Goal: Information Seeking & Learning: Compare options

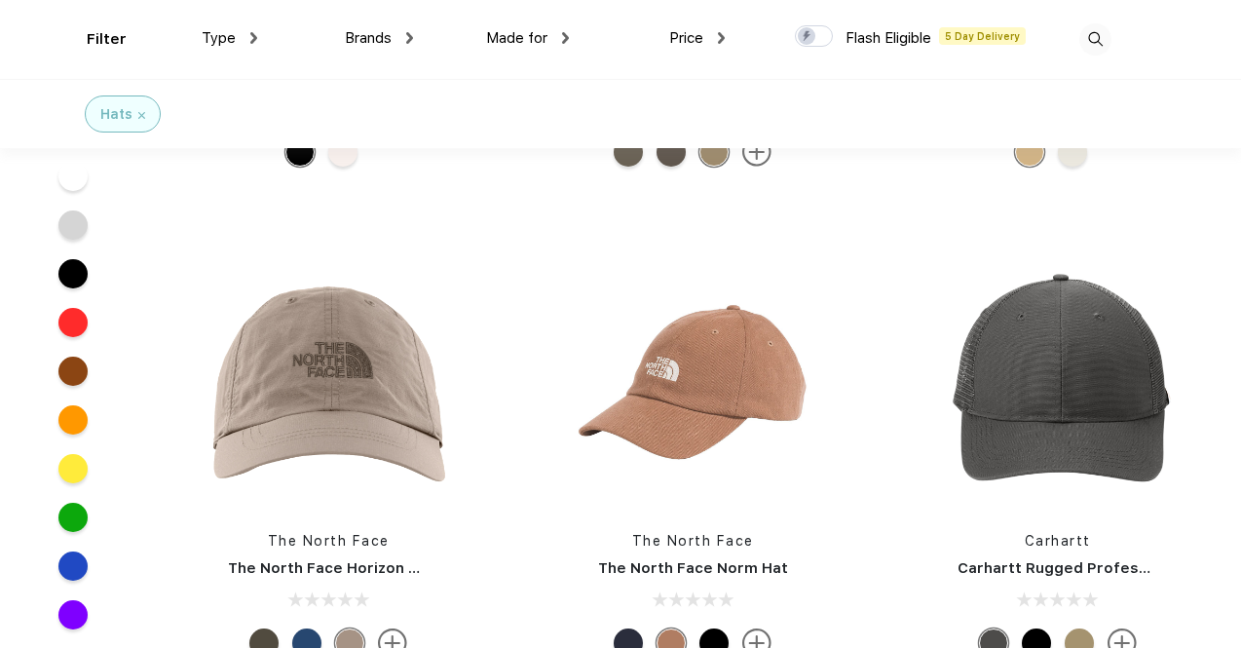
scroll to position [5360, 0]
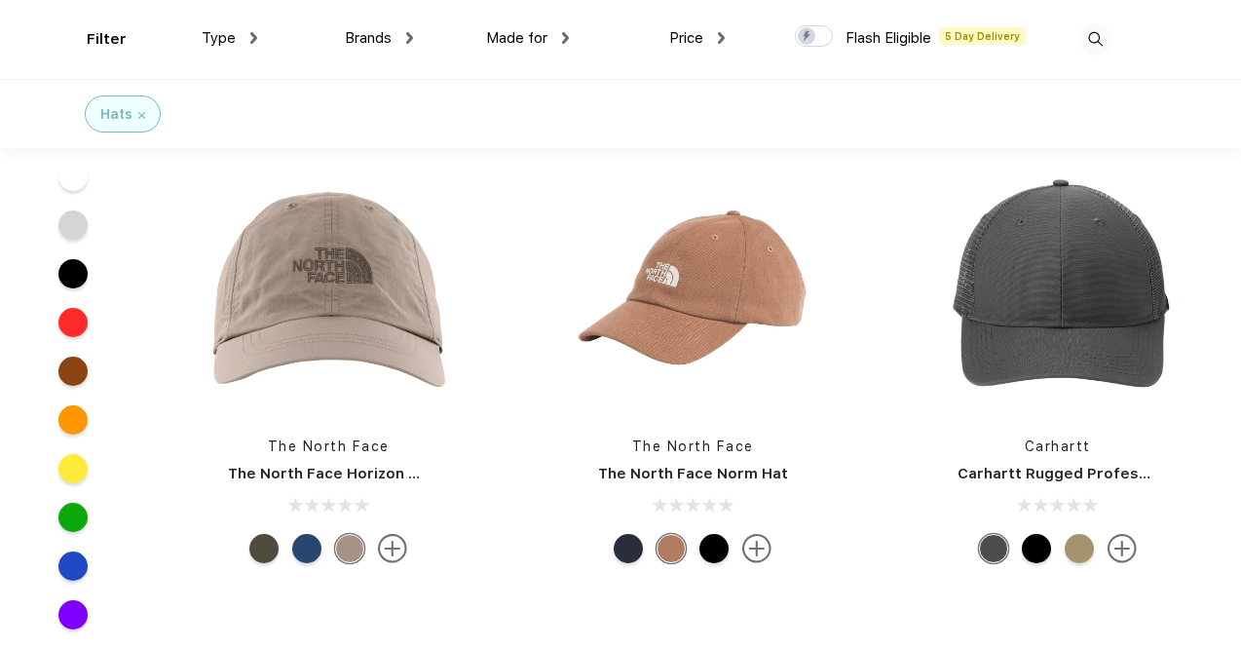
click at [1118, 544] on img at bounding box center [1122, 548] width 29 height 29
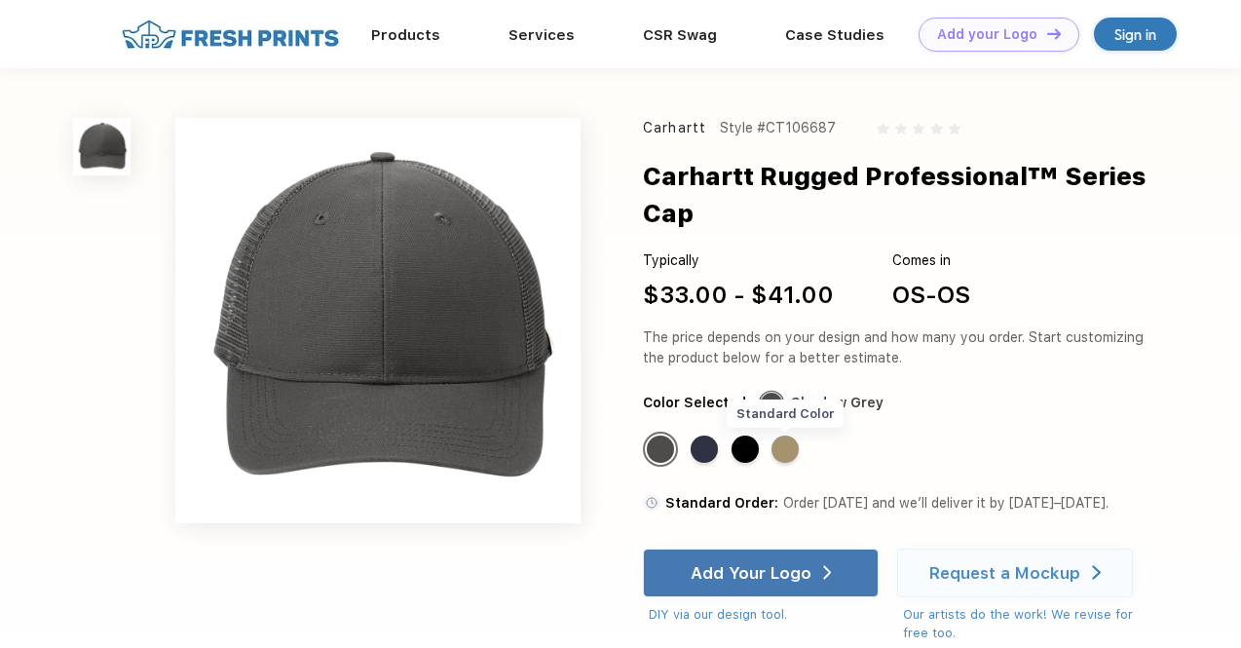
click at [782, 436] on div "Standard Color" at bounding box center [785, 449] width 27 height 27
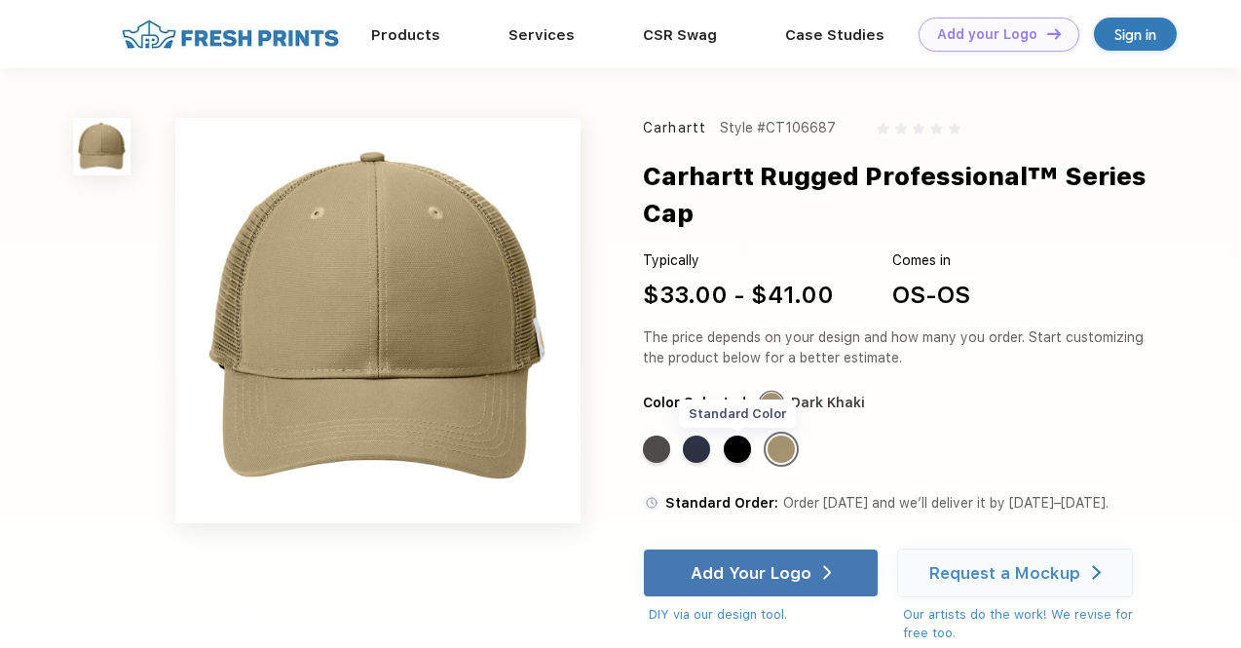
click at [737, 436] on div "Standard Color" at bounding box center [737, 449] width 27 height 27
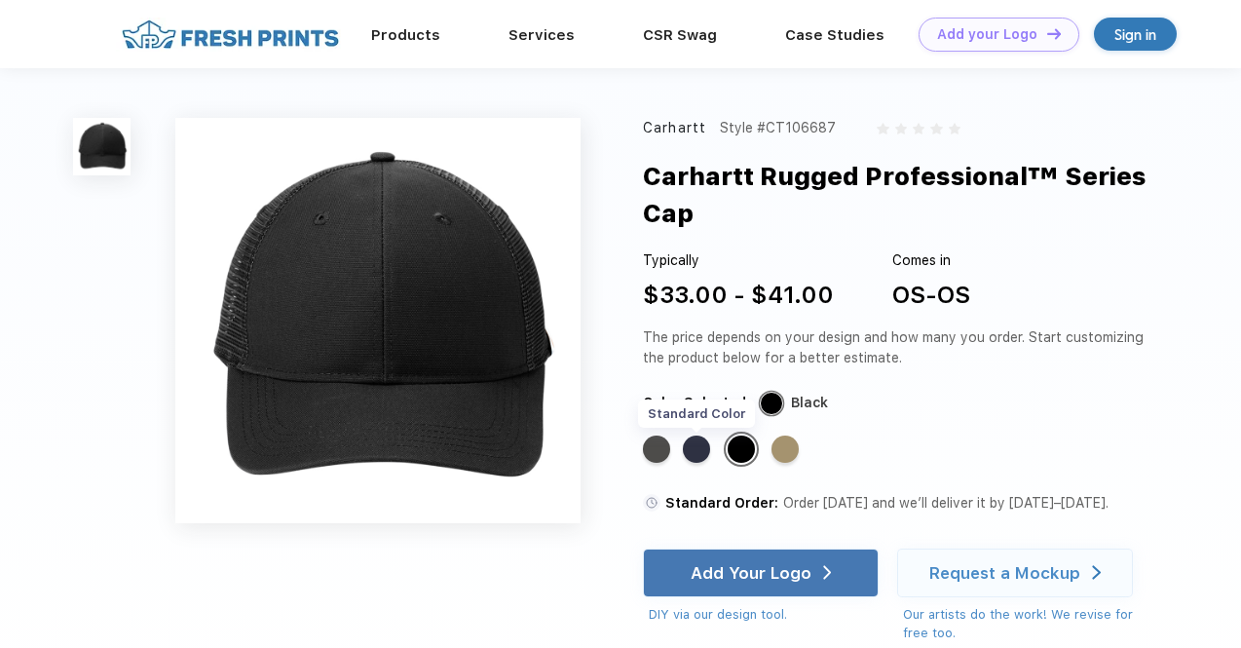
click at [698, 436] on div "Standard Color" at bounding box center [696, 449] width 27 height 27
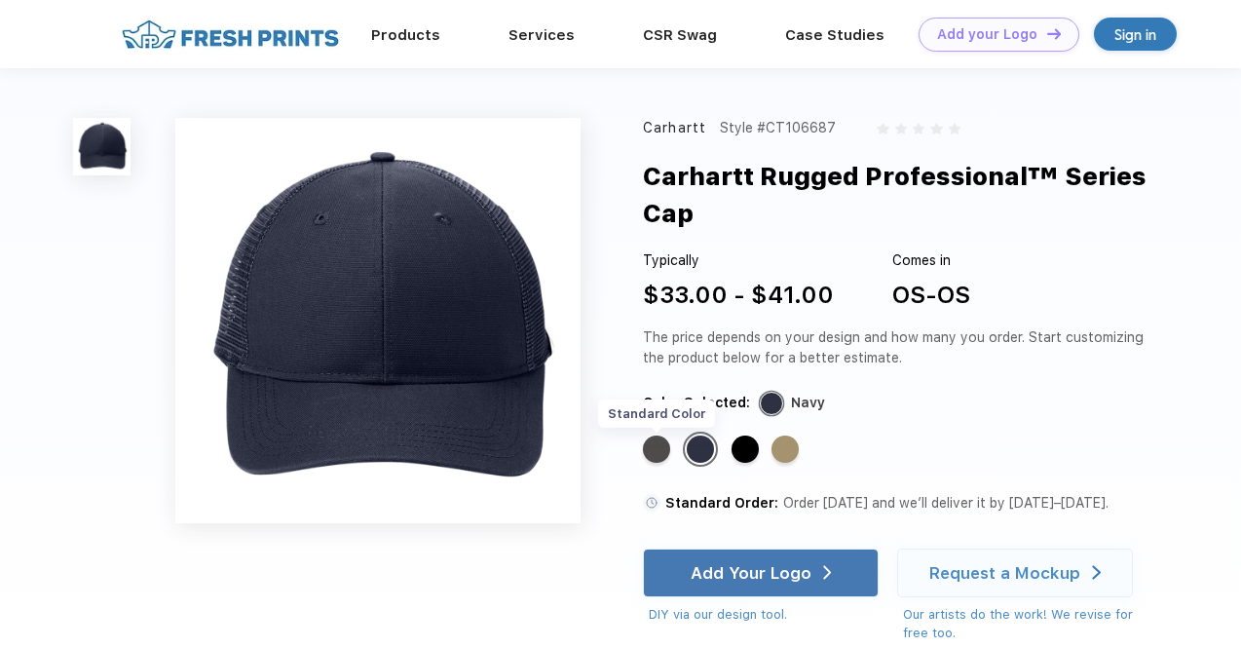
click at [667, 436] on div "Standard Color" at bounding box center [656, 449] width 27 height 27
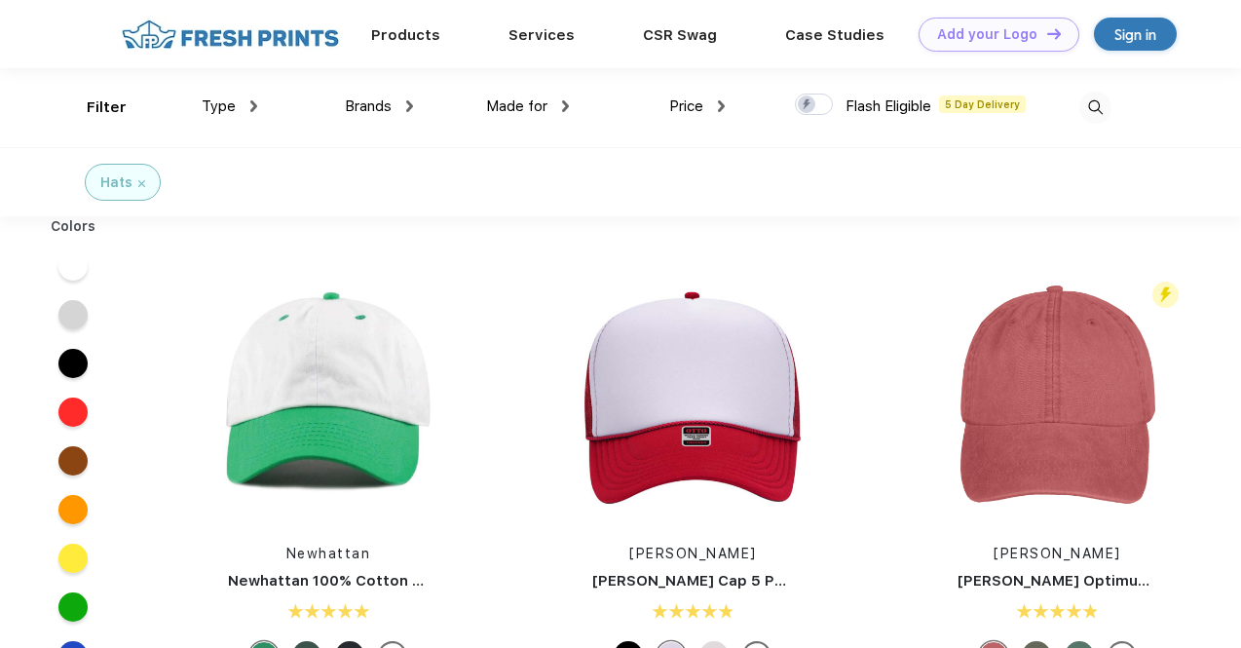
scroll to position [1, 0]
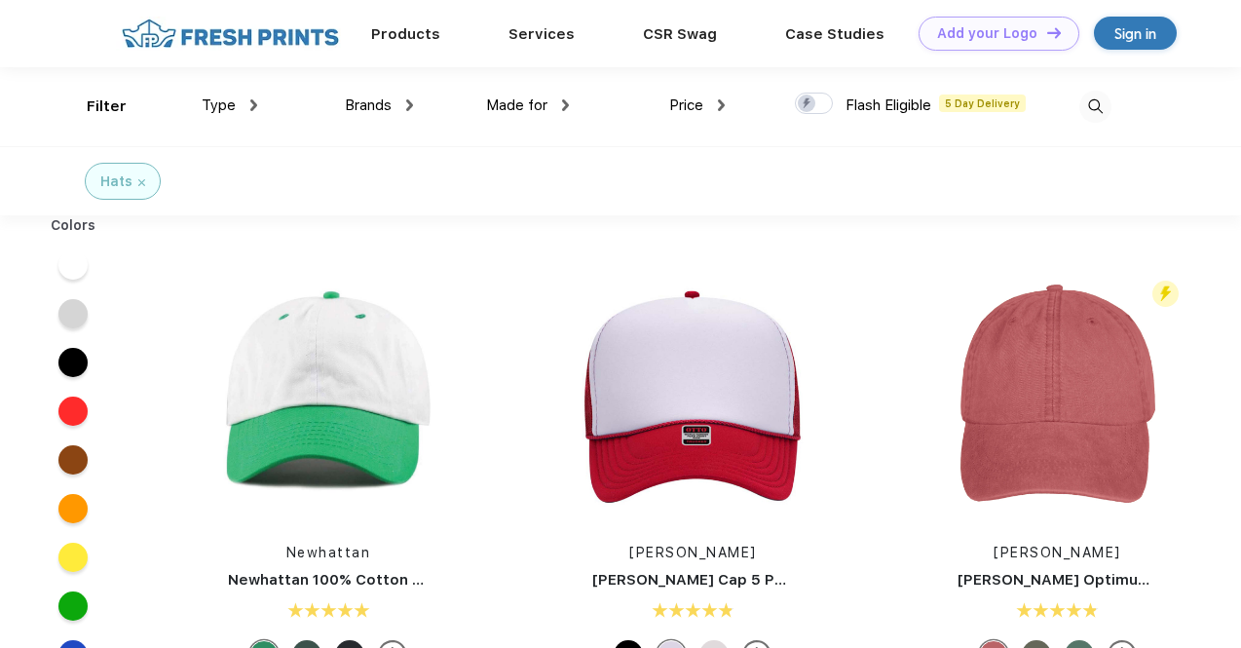
click at [392, 104] on div "Brands" at bounding box center [379, 106] width 68 height 22
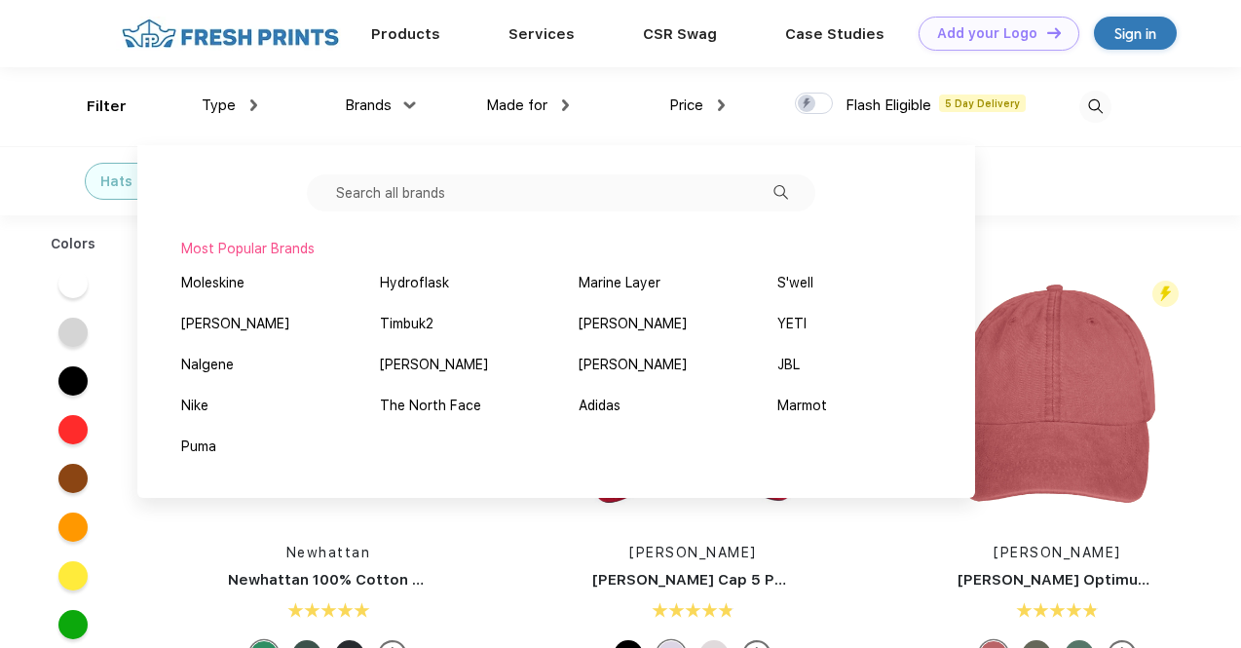
click at [499, 200] on input "text" at bounding box center [561, 192] width 509 height 37
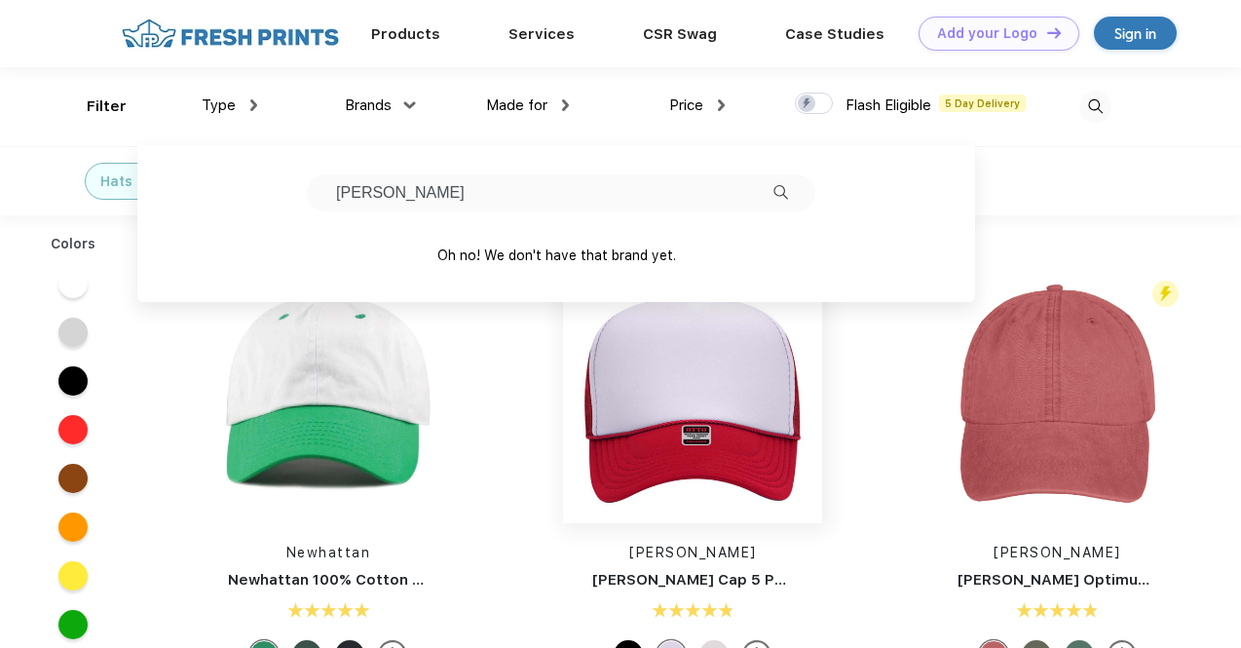
type input "richardson"
drag, startPoint x: 425, startPoint y: 193, endPoint x: 140, endPoint y: 163, distance: 286.1
click at [142, 163] on div "richardson Oh no! We don't have that brand yet." at bounding box center [556, 223] width 838 height 157
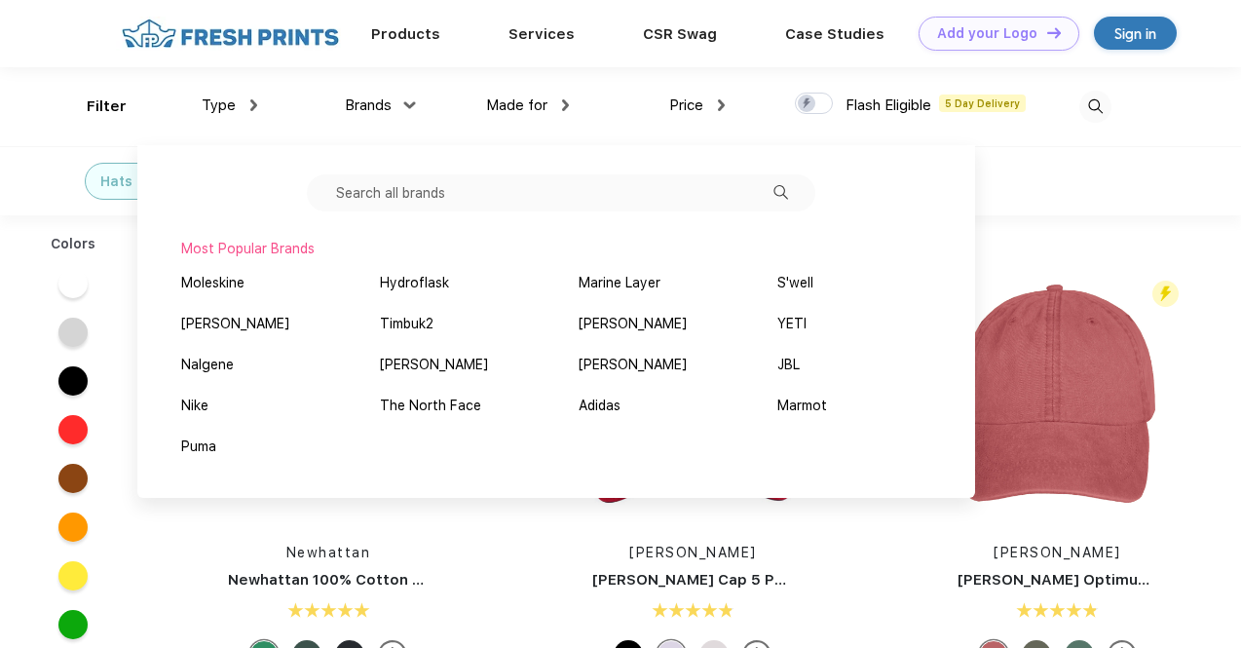
click at [1025, 172] on div "Hats" at bounding box center [620, 180] width 1241 height 69
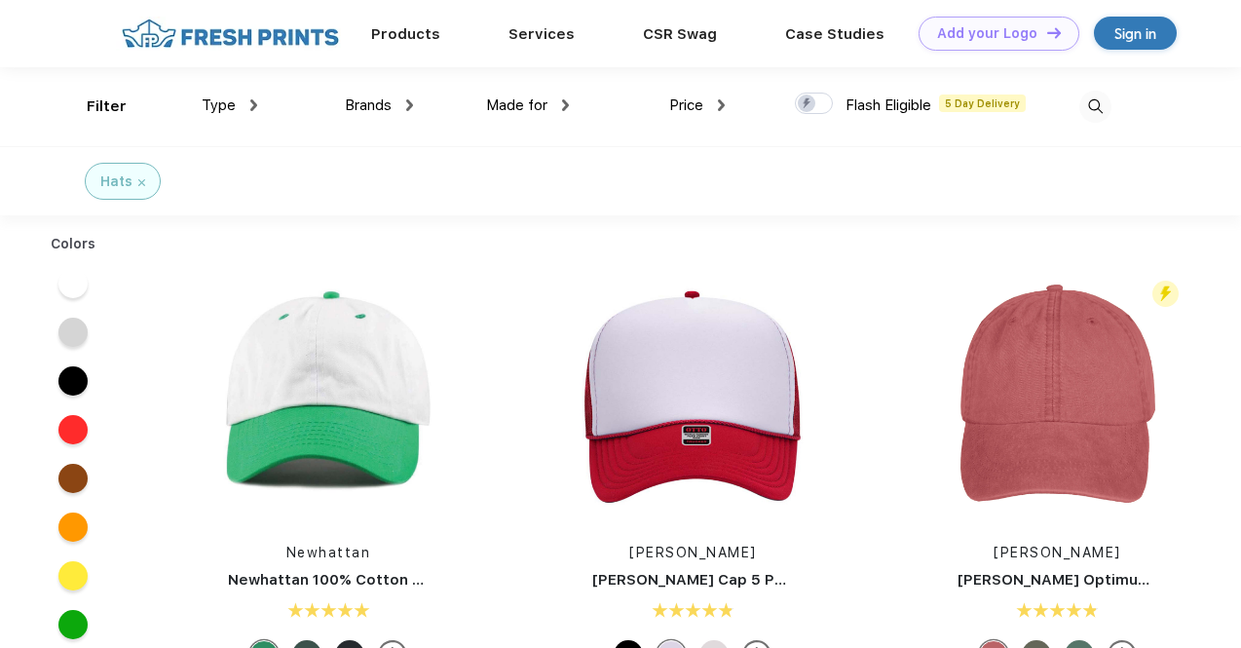
click at [401, 100] on div "Brands" at bounding box center [379, 106] width 68 height 22
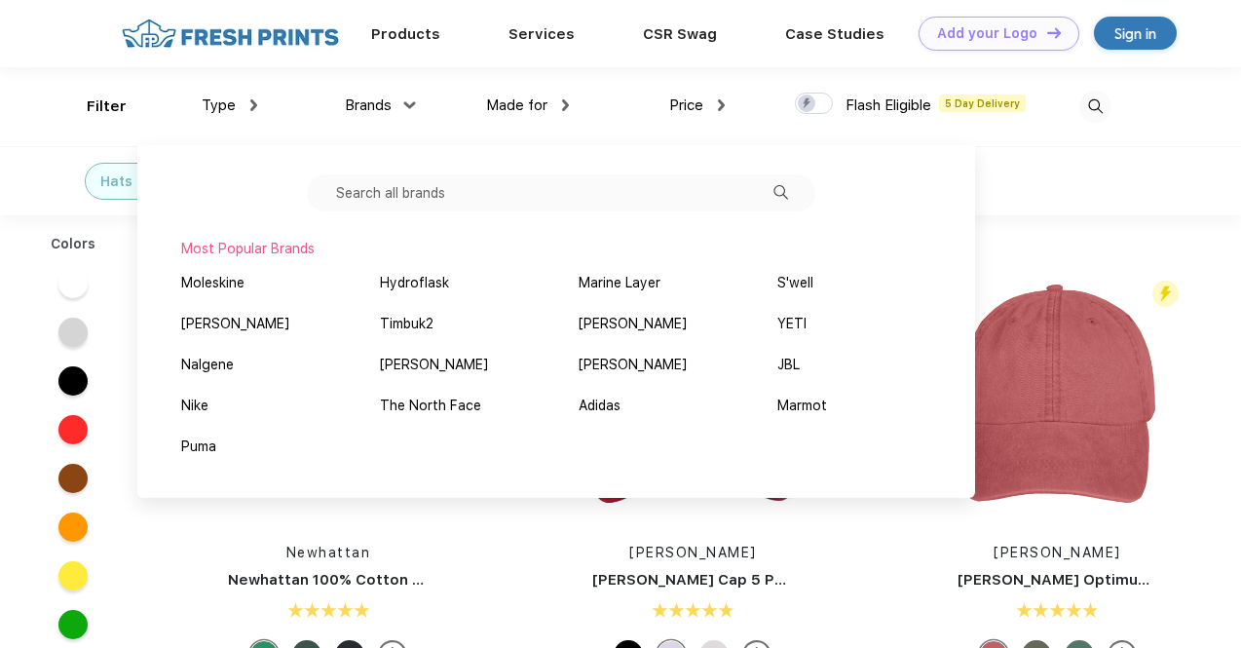
click at [1070, 182] on div "Hats" at bounding box center [620, 180] width 1241 height 69
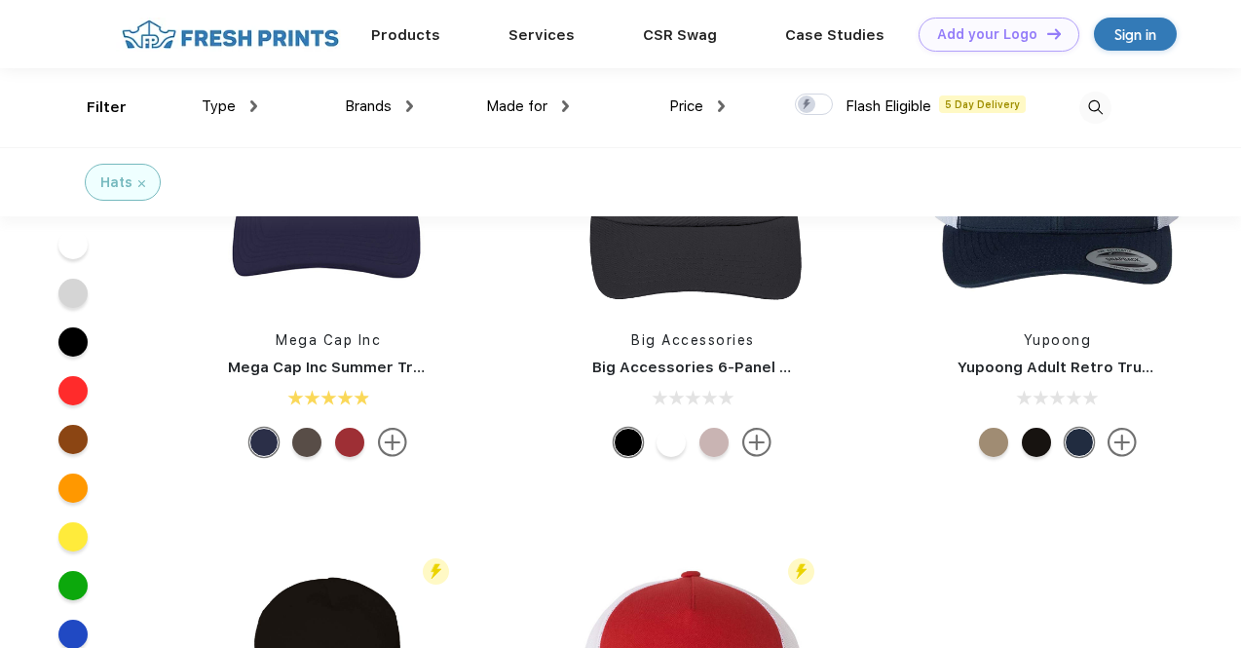
scroll to position [0, 0]
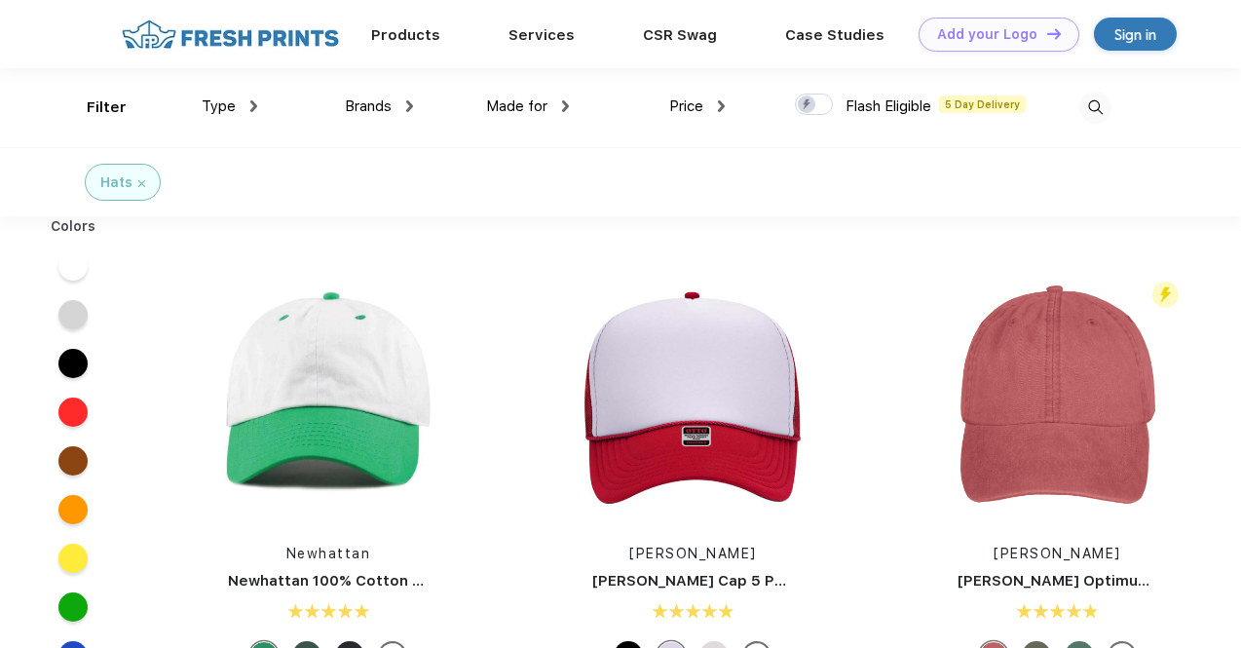
click at [246, 98] on div "Type" at bounding box center [230, 106] width 56 height 22
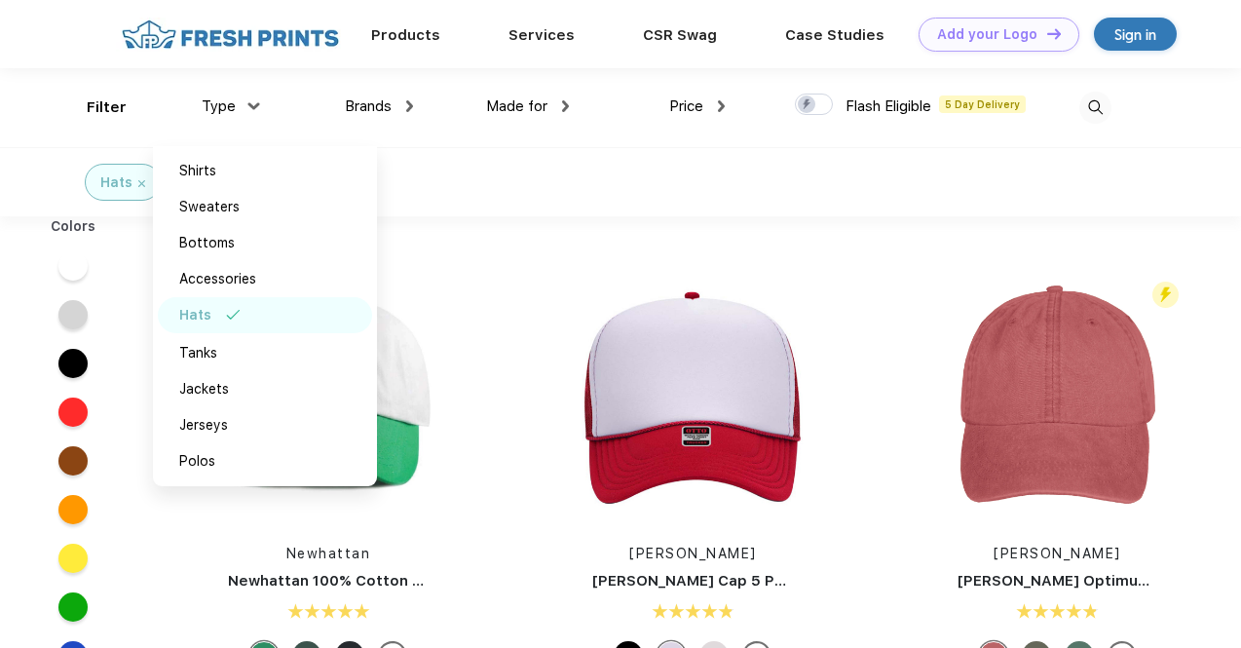
click at [492, 149] on div "Hats" at bounding box center [620, 181] width 1241 height 69
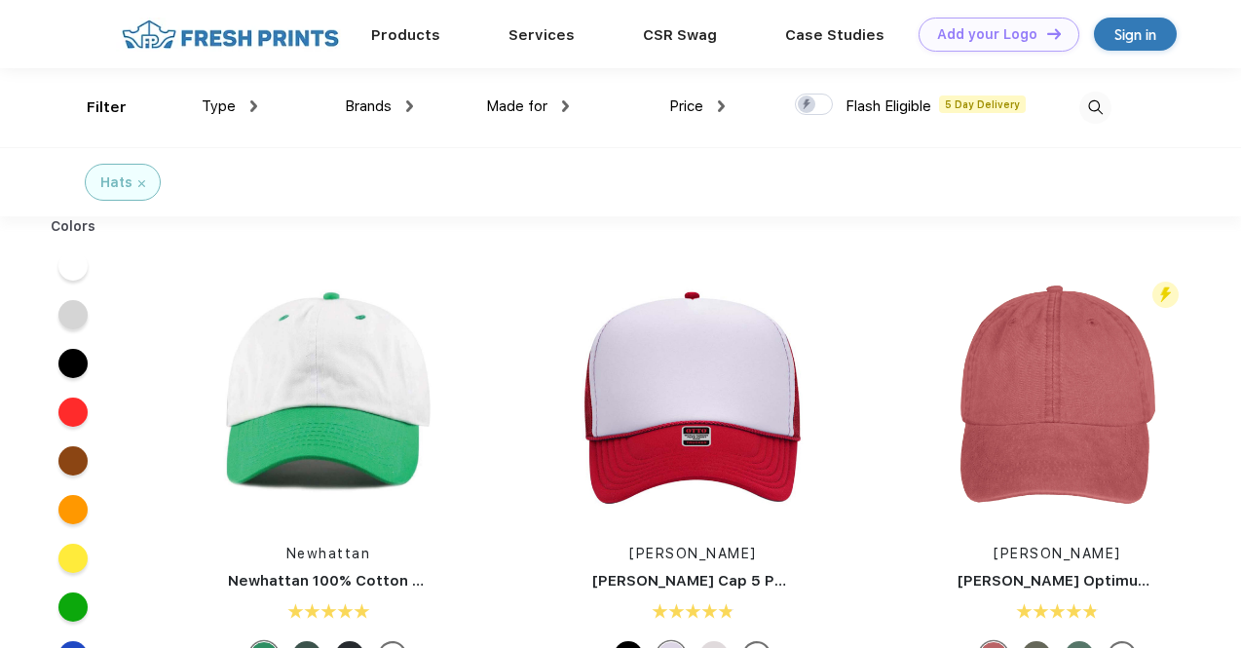
click at [404, 104] on div "Brands" at bounding box center [379, 106] width 68 height 22
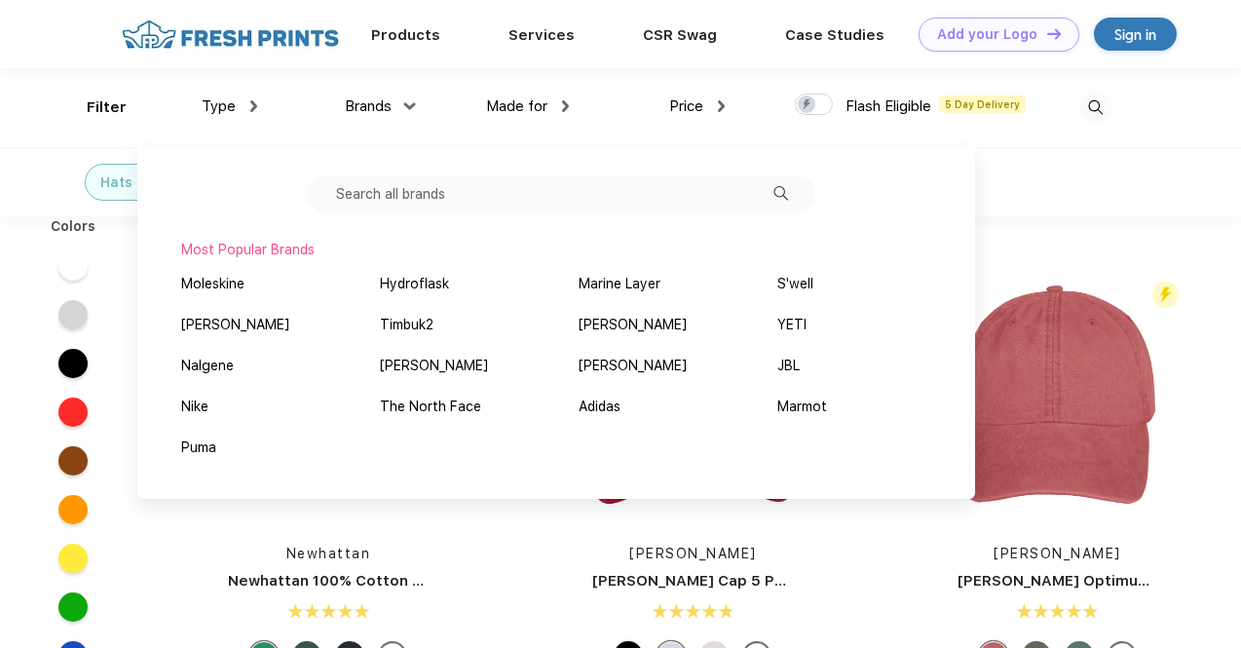
click at [401, 199] on input "text" at bounding box center [561, 193] width 509 height 37
type input "r"
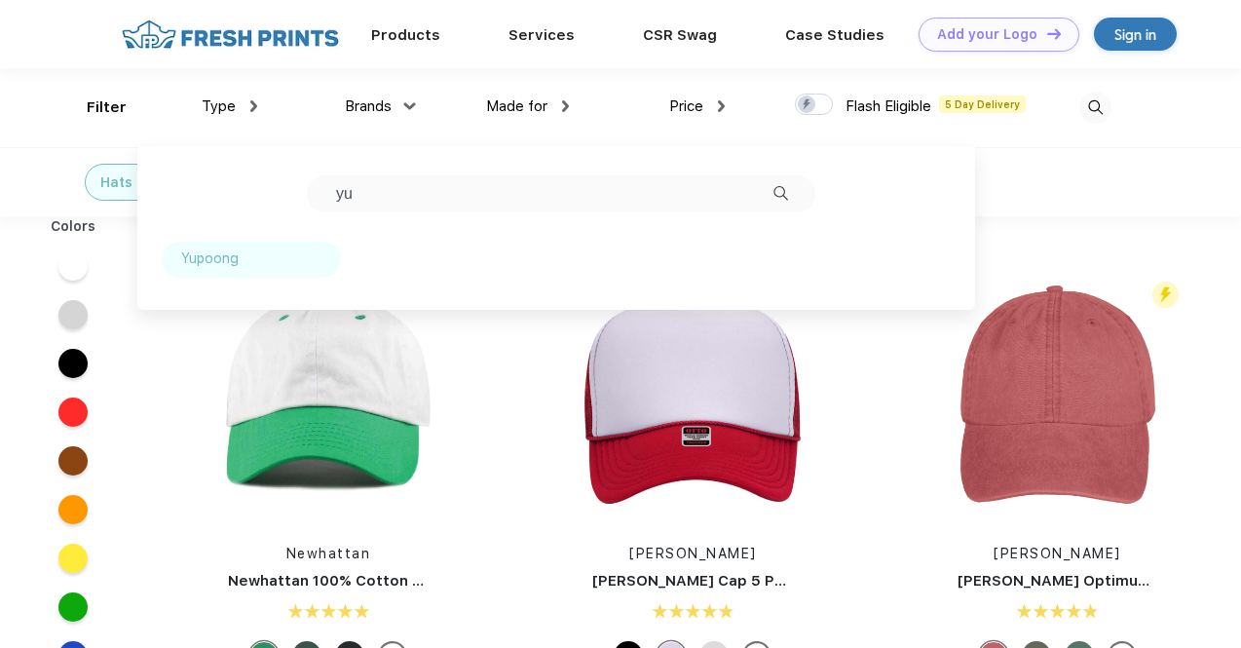
type input "yu"
click at [210, 265] on div "Yupoong" at bounding box center [209, 258] width 57 height 20
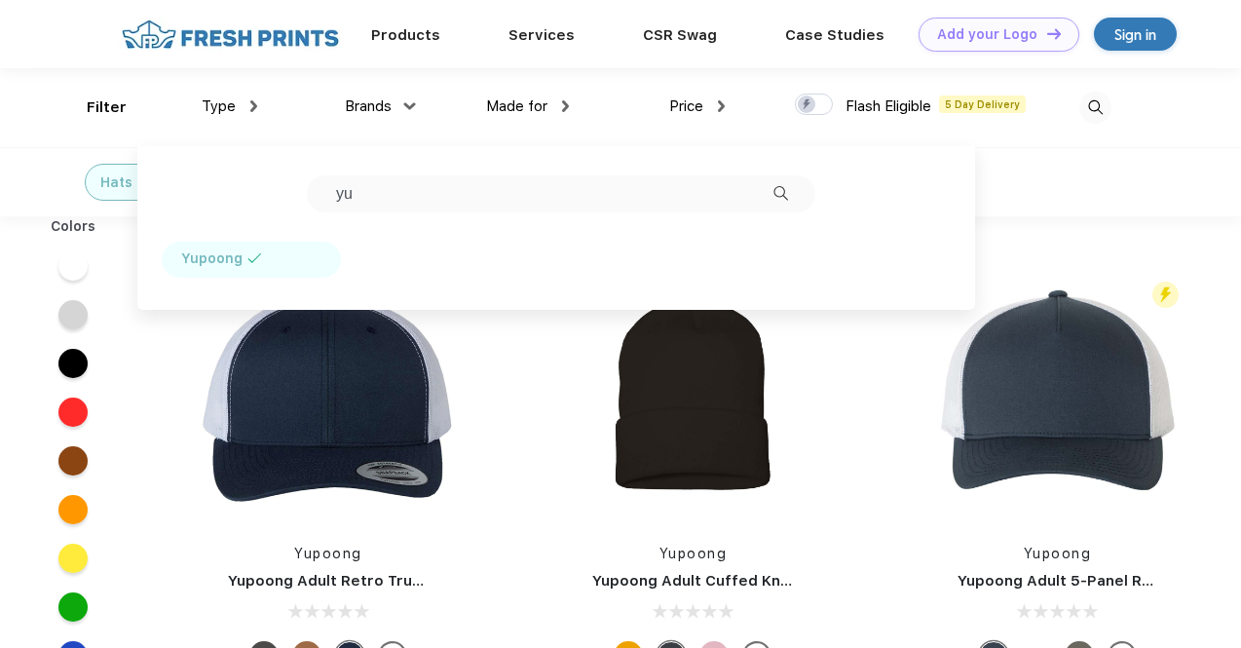
click at [1048, 167] on div "Hats Yupoong" at bounding box center [620, 181] width 1241 height 69
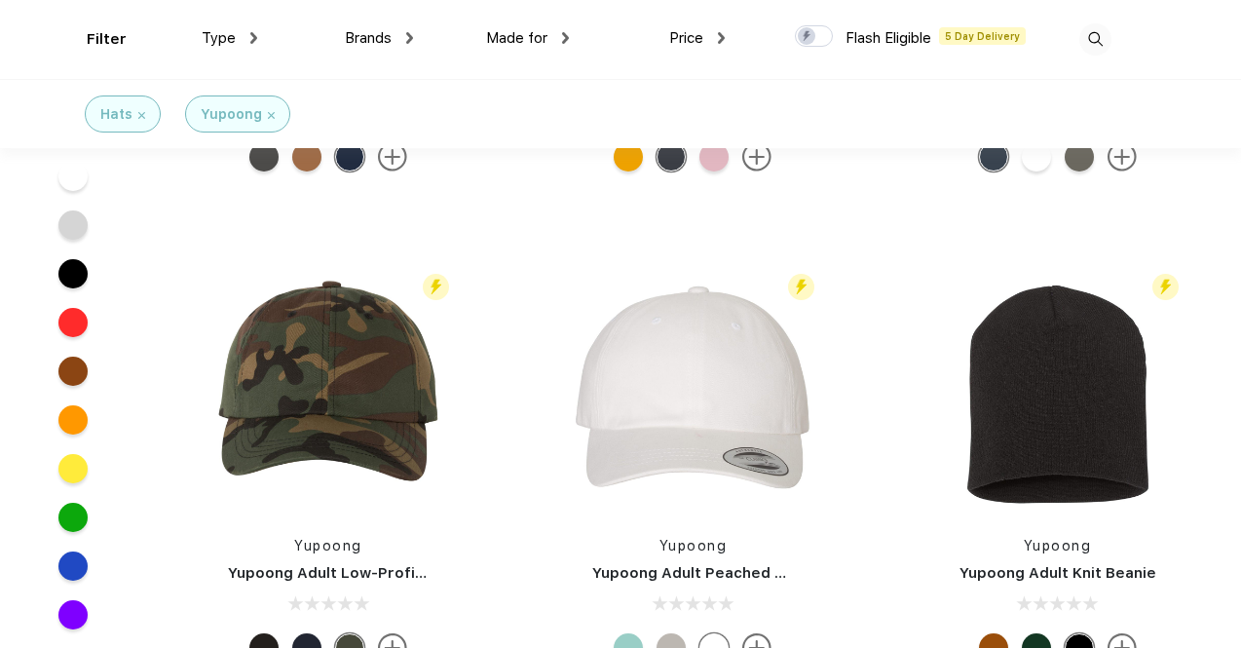
scroll to position [390, 0]
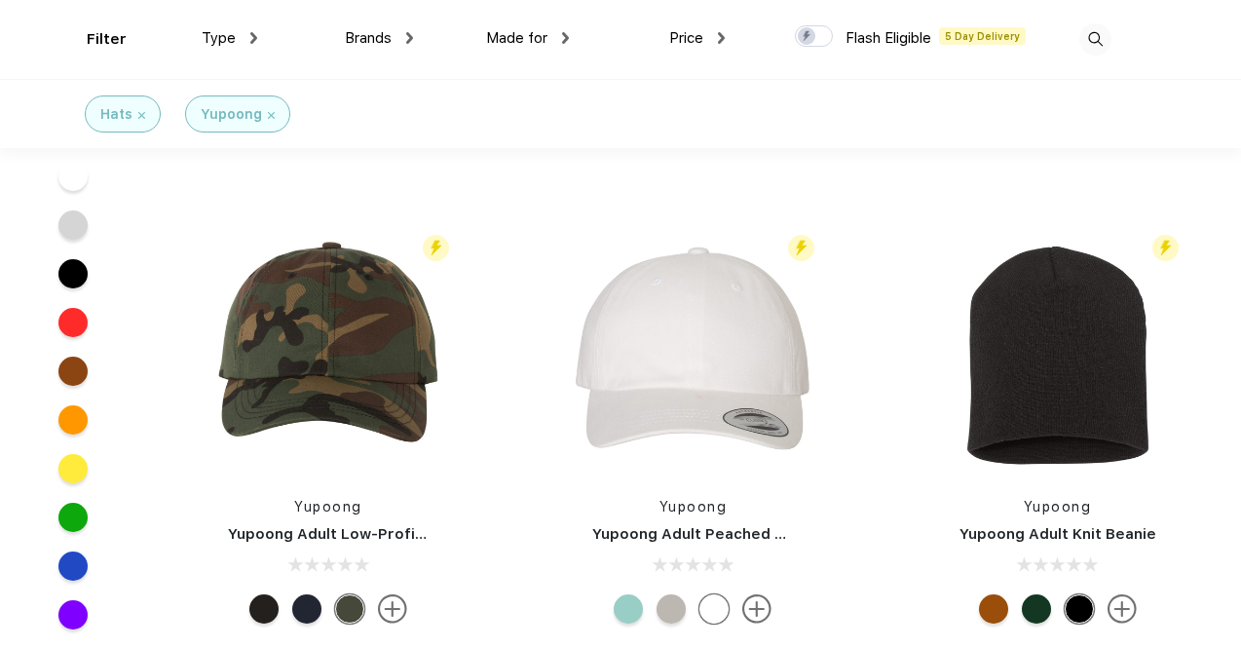
click at [635, 608] on div at bounding box center [628, 608] width 29 height 29
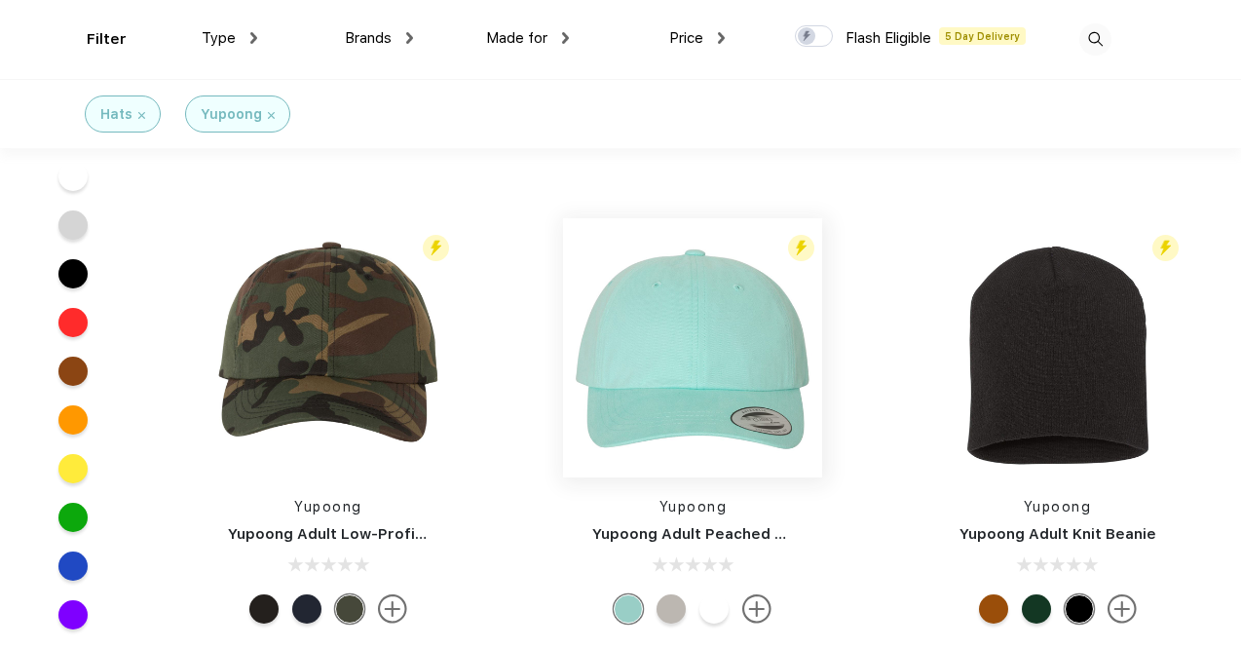
click at [725, 373] on img at bounding box center [692, 347] width 259 height 259
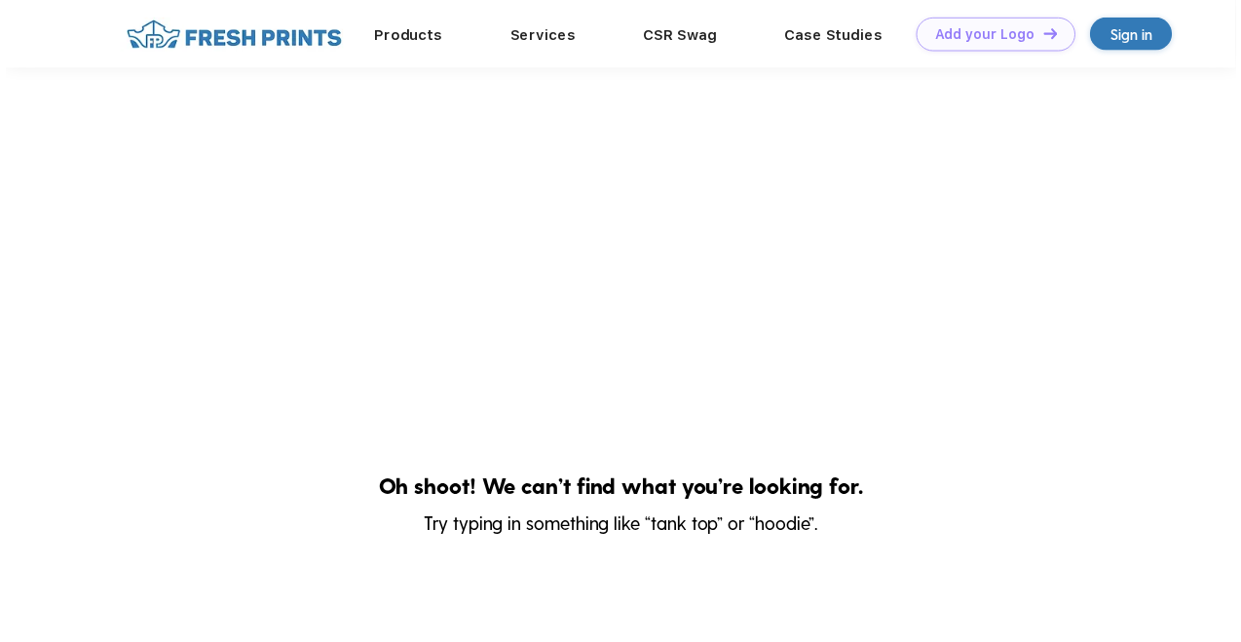
scroll to position [390, 0]
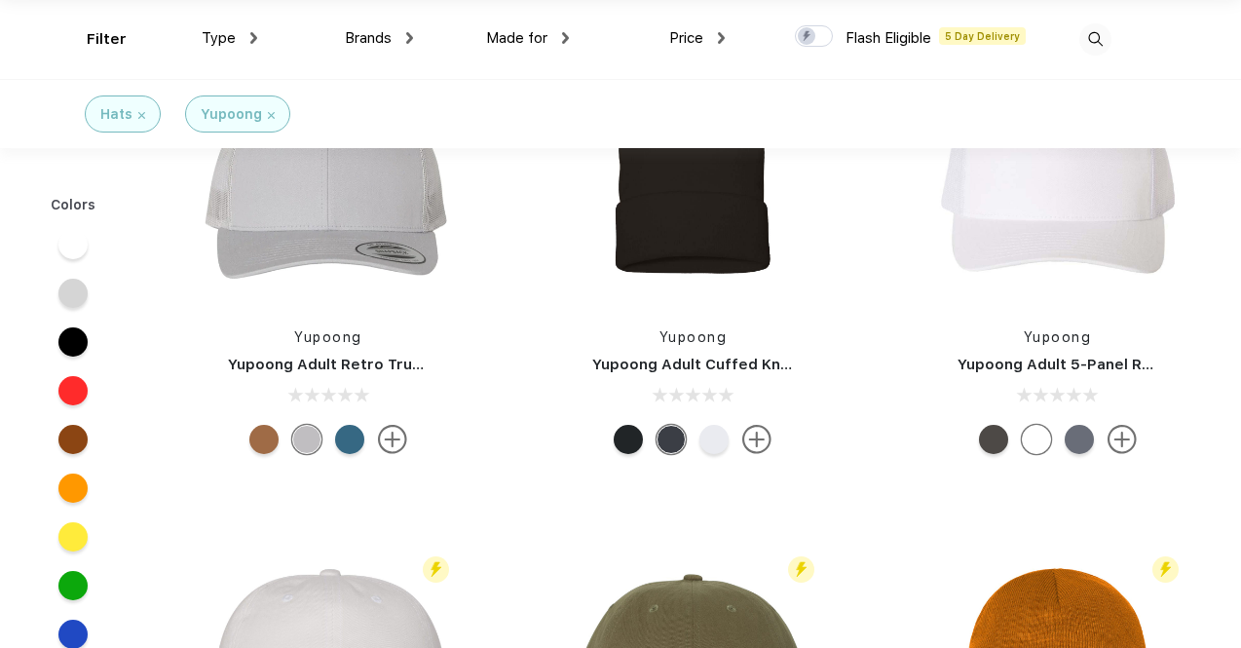
scroll to position [98, 0]
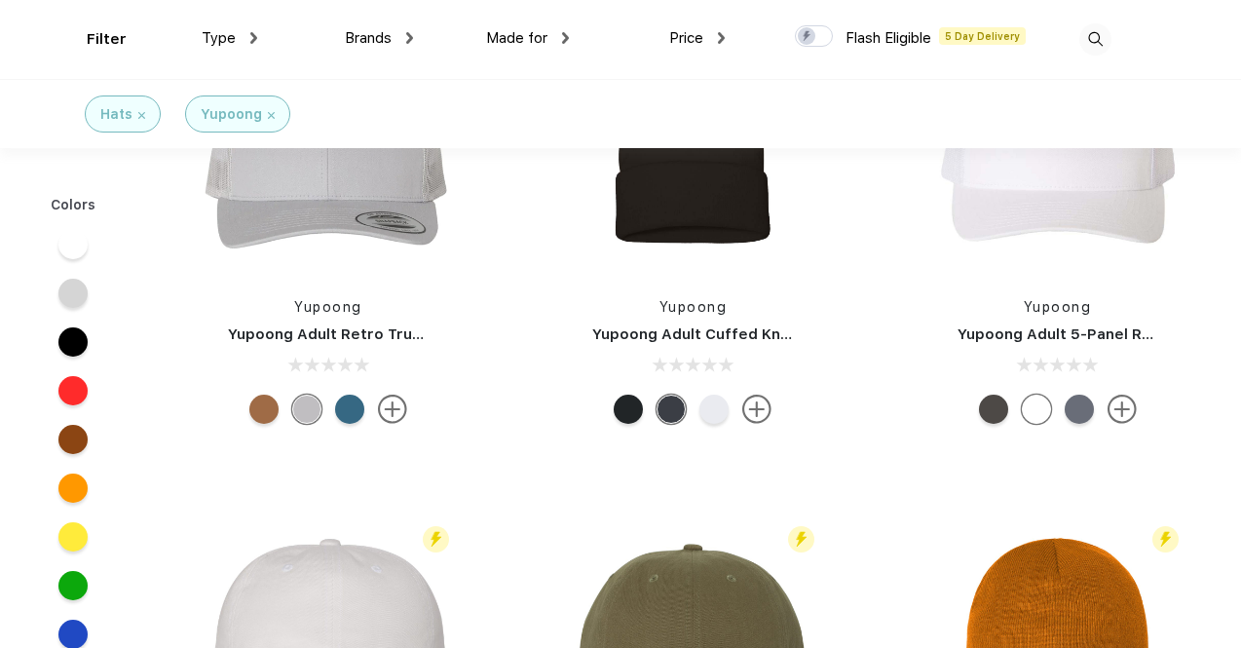
click at [400, 406] on img at bounding box center [392, 409] width 29 height 29
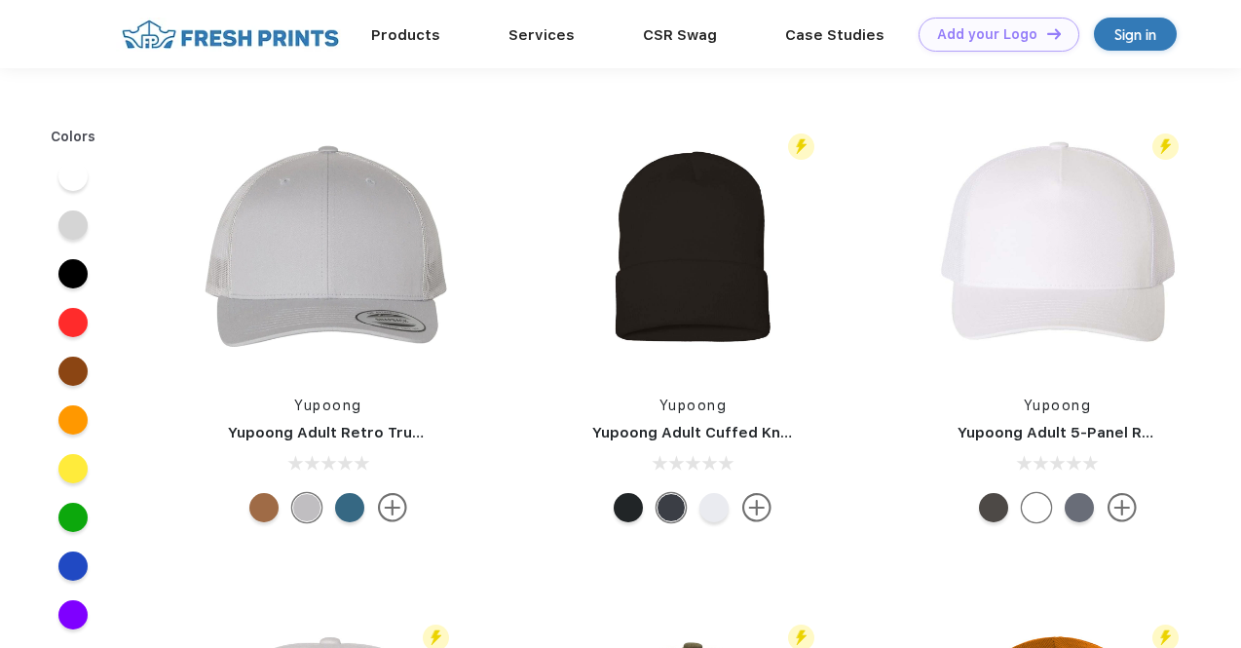
scroll to position [98, 0]
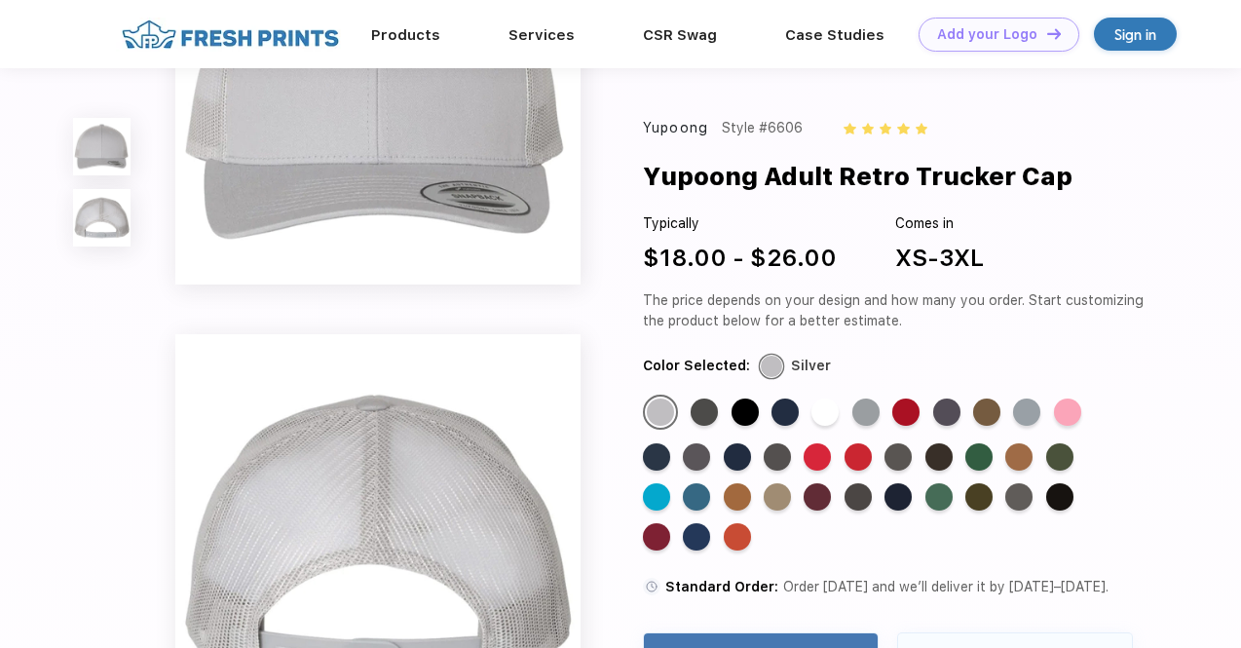
scroll to position [195, 0]
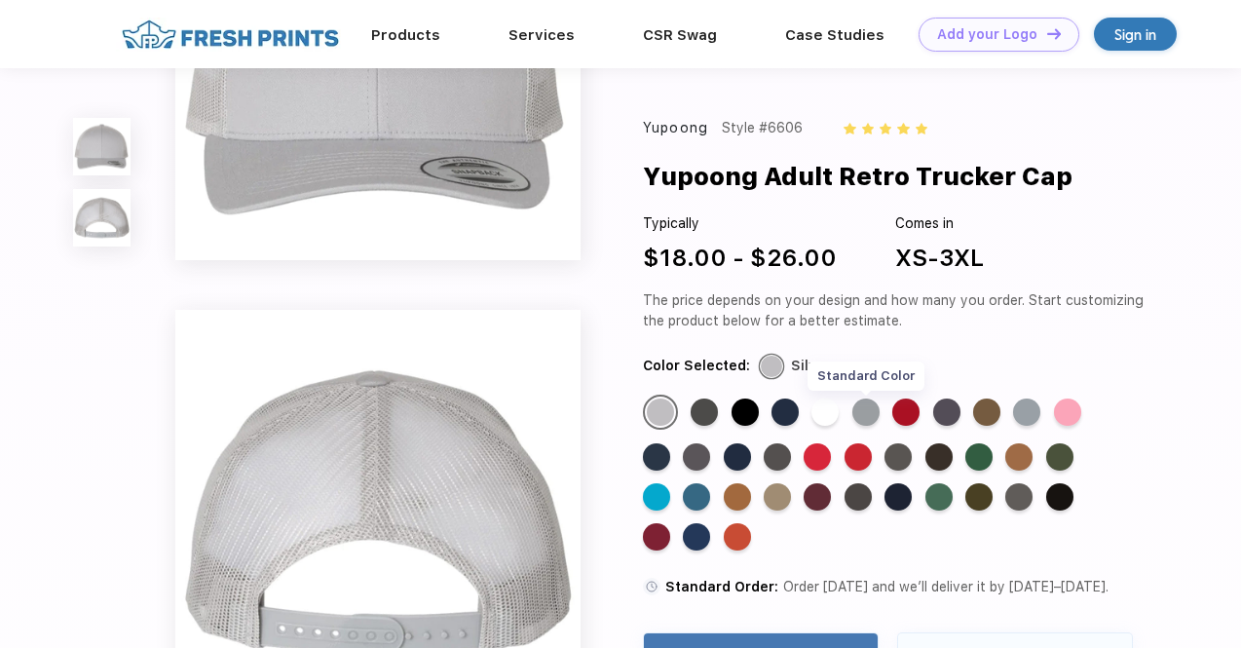
click at [863, 412] on div "Standard Color" at bounding box center [866, 412] width 27 height 27
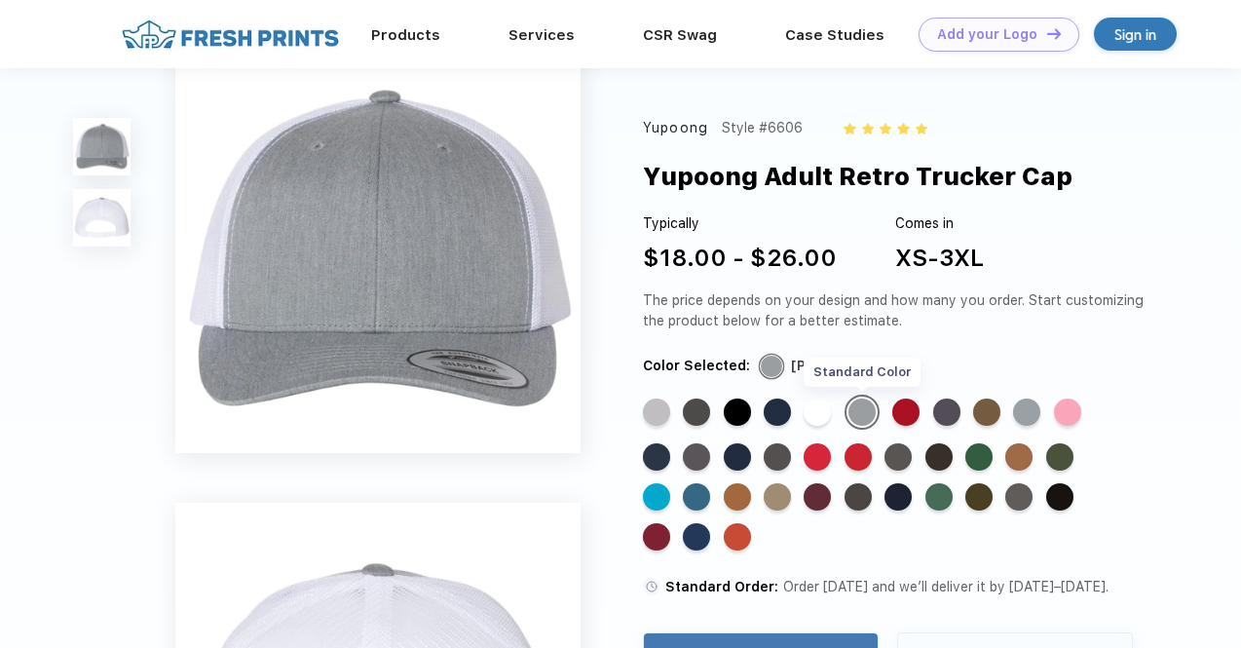
scroll to position [0, 0]
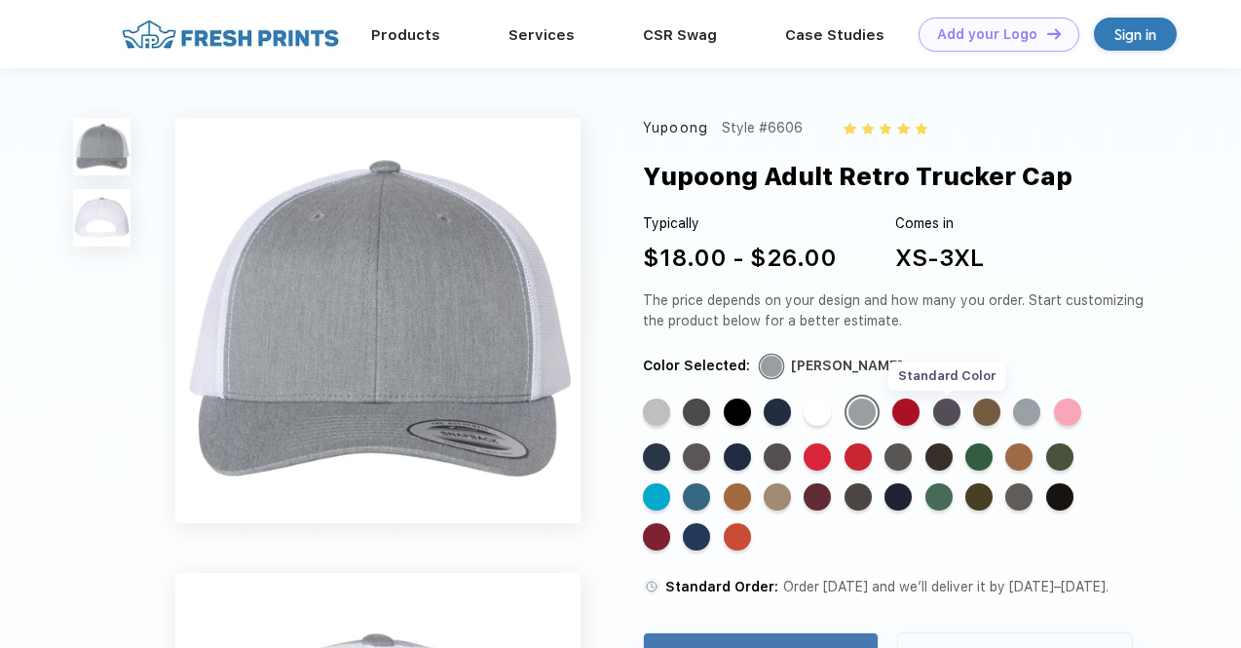
click at [948, 407] on div "Standard Color" at bounding box center [947, 412] width 27 height 27
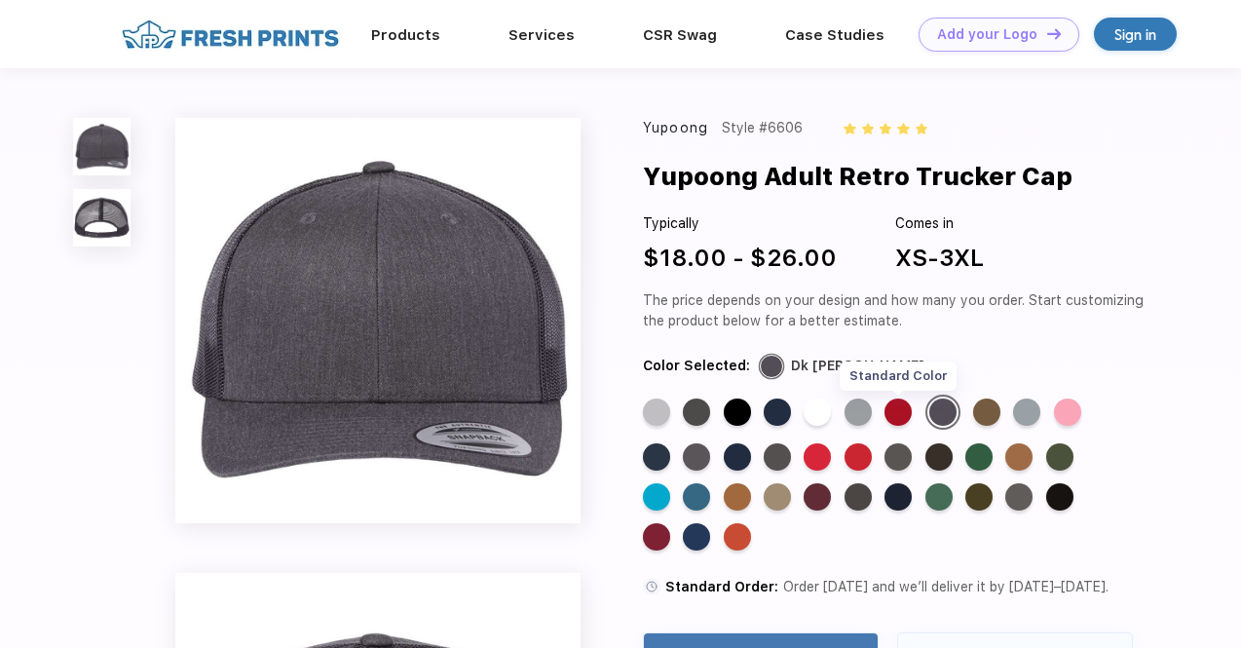
click at [901, 410] on div "Standard Color" at bounding box center [898, 412] width 27 height 27
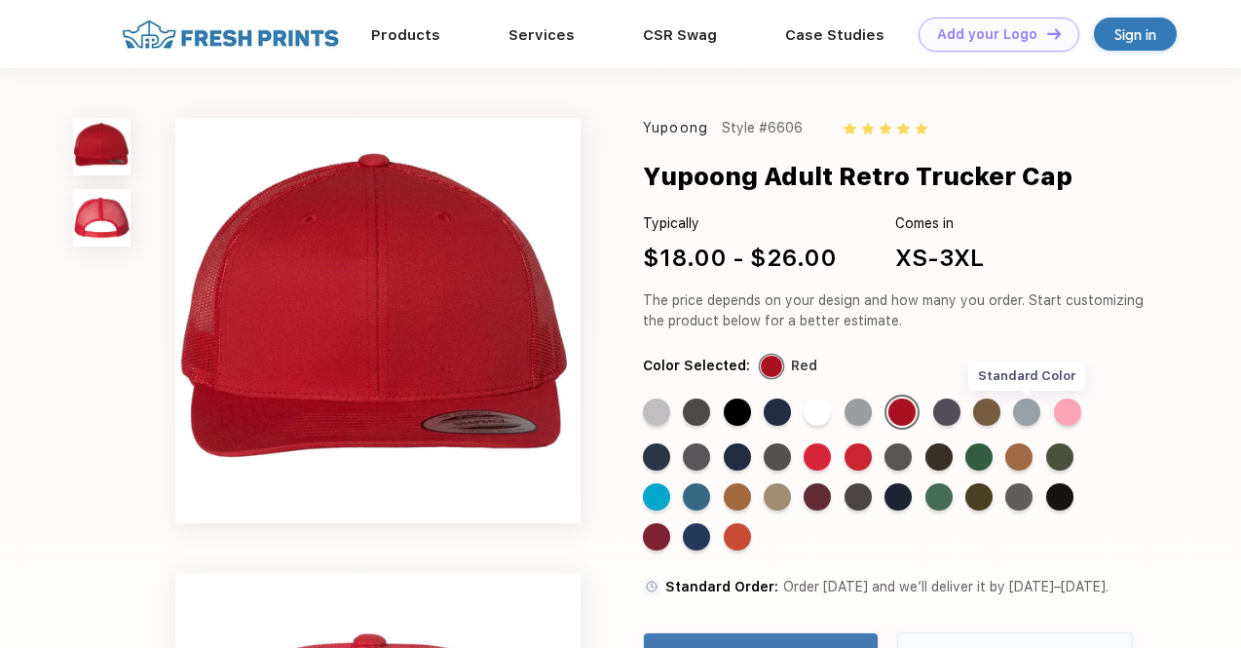
click at [1025, 412] on div "Standard Color" at bounding box center [1026, 412] width 27 height 27
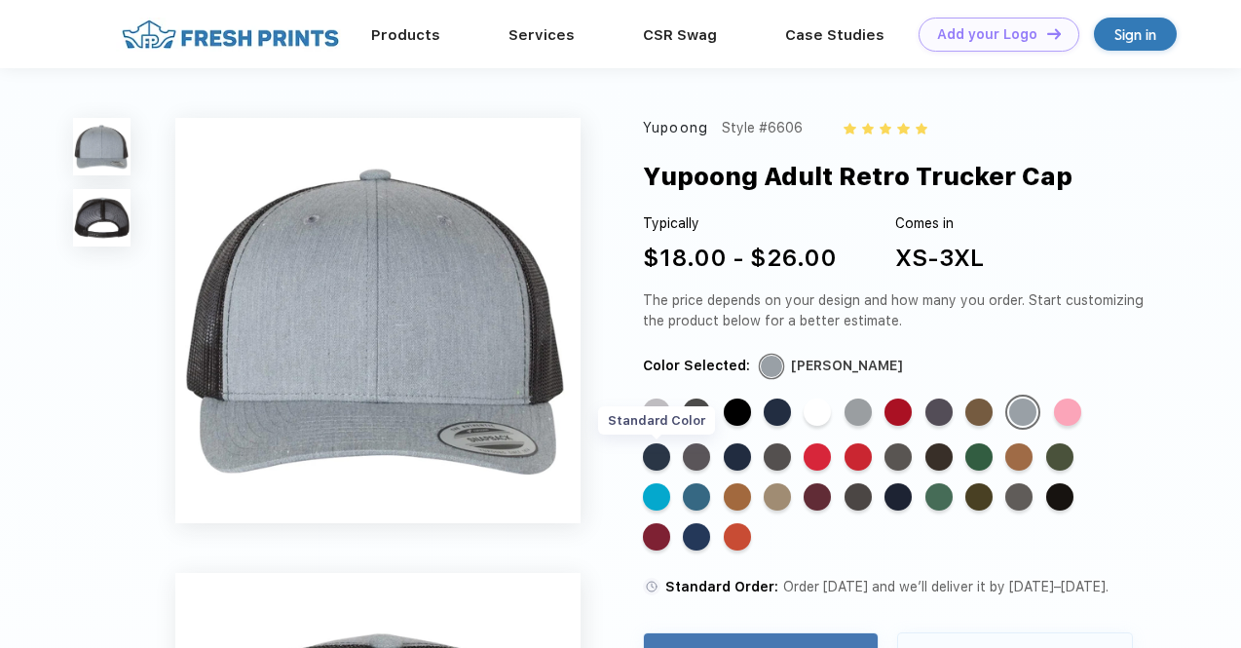
click at [660, 453] on div "Standard Color" at bounding box center [656, 456] width 27 height 27
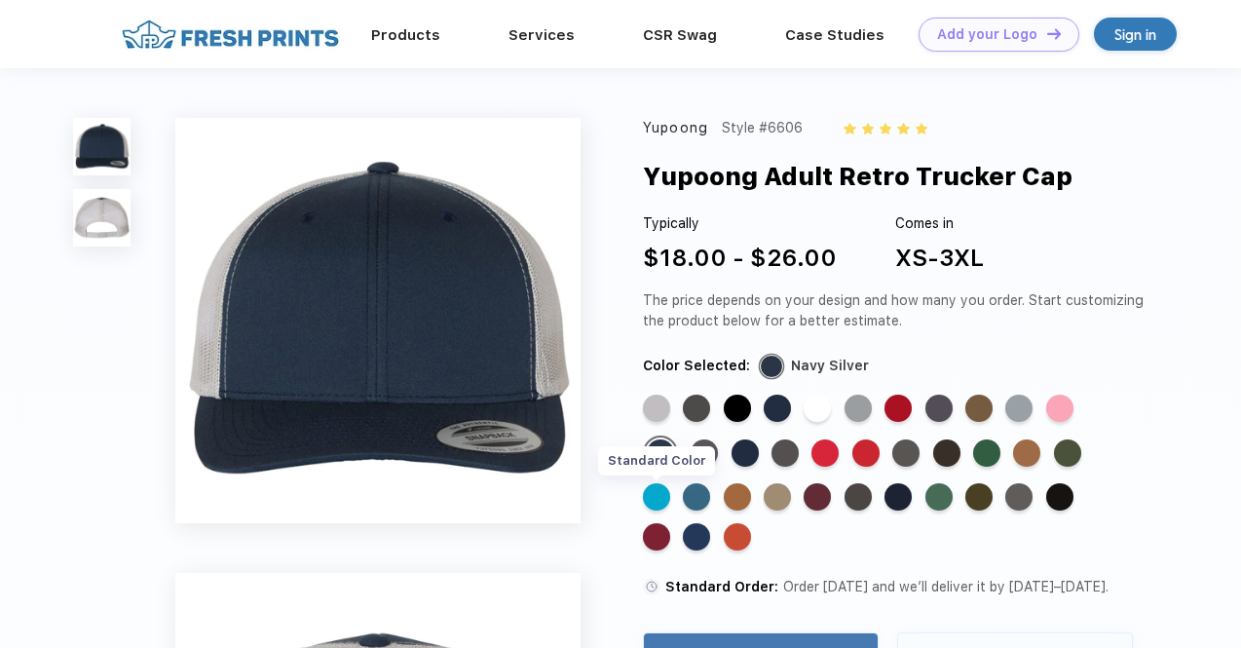
click at [658, 495] on div "Standard Color" at bounding box center [656, 496] width 27 height 27
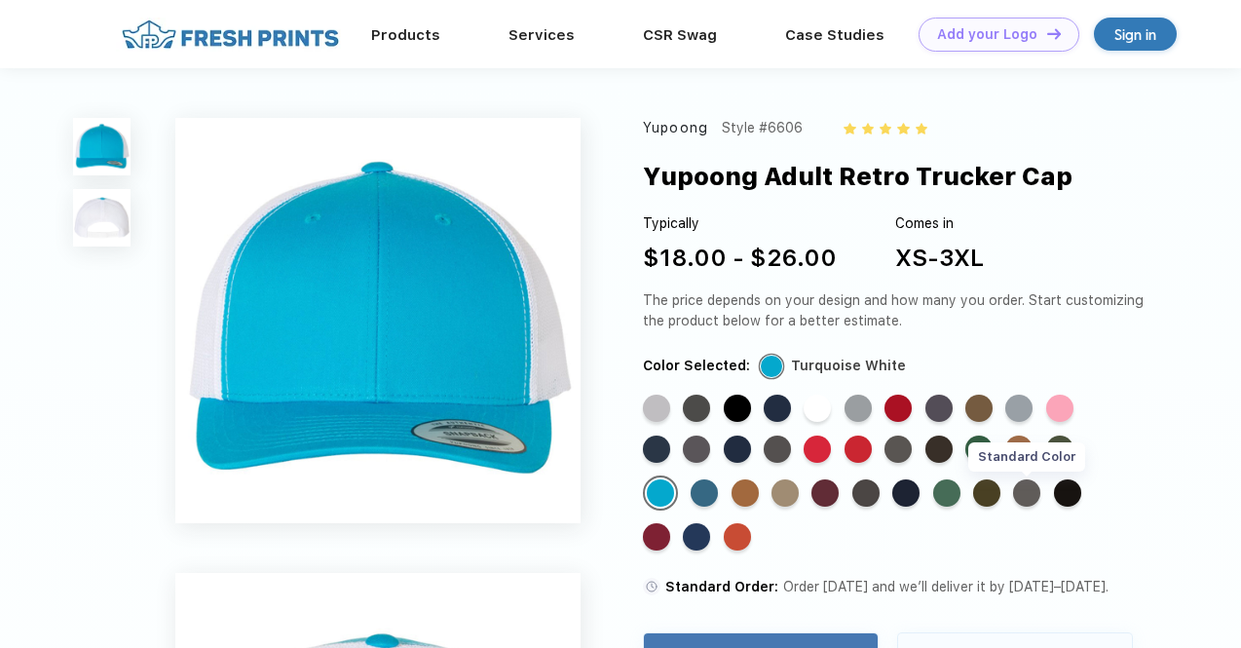
click at [1023, 492] on div "Standard Color" at bounding box center [1026, 492] width 27 height 27
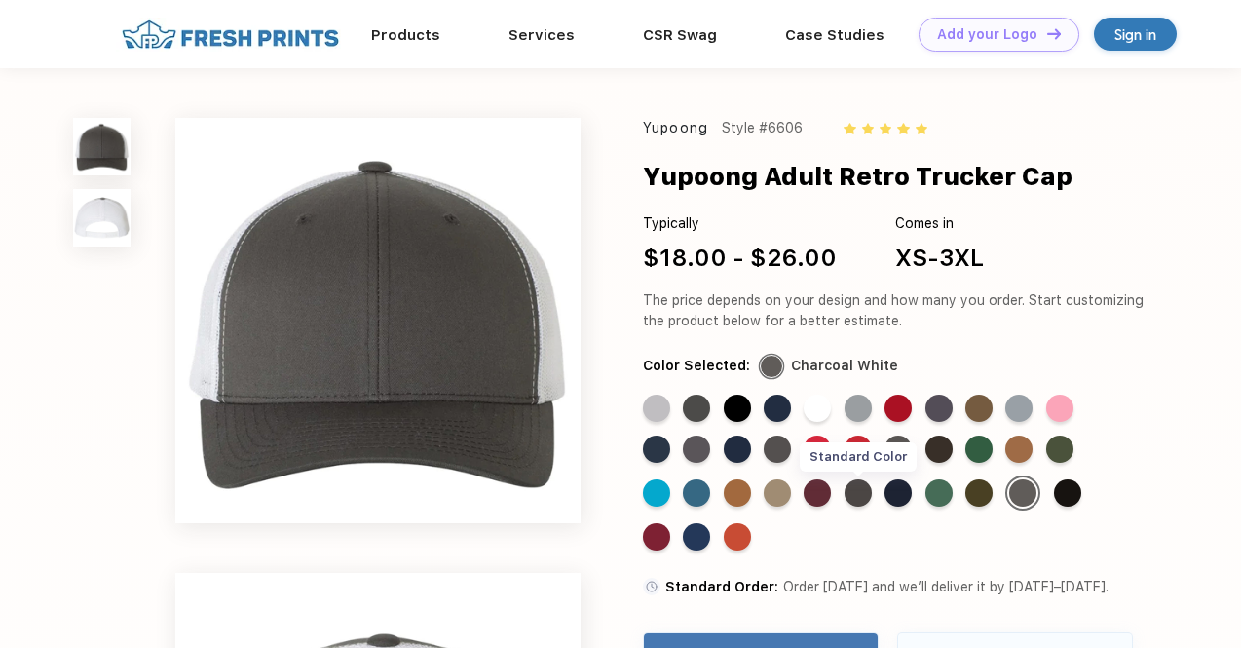
click at [863, 488] on div "Standard Color" at bounding box center [858, 492] width 27 height 27
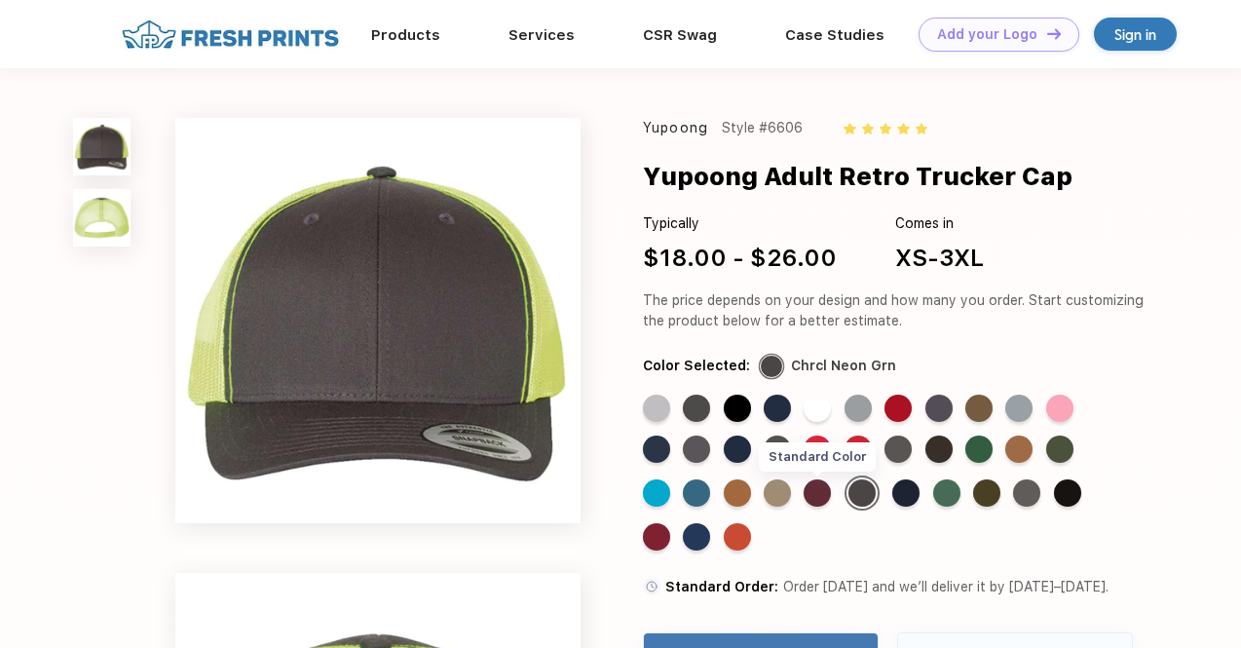
click at [819, 492] on div "Standard Color" at bounding box center [817, 492] width 27 height 27
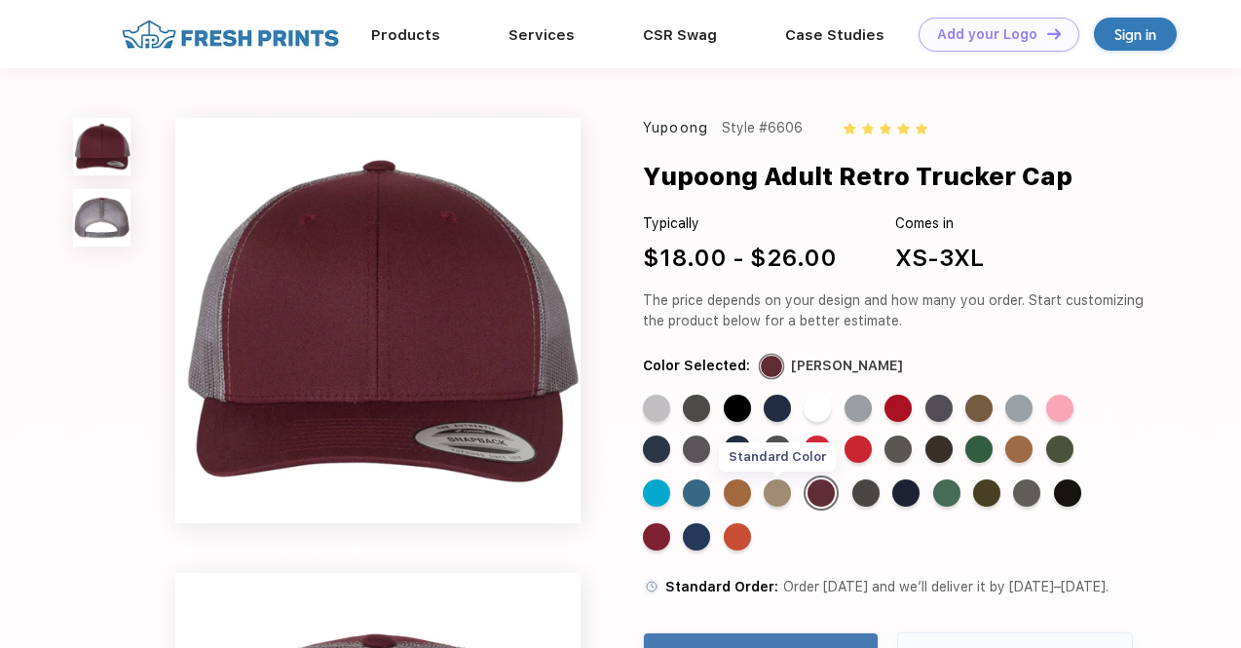
click at [777, 492] on div "Standard Color" at bounding box center [777, 492] width 27 height 27
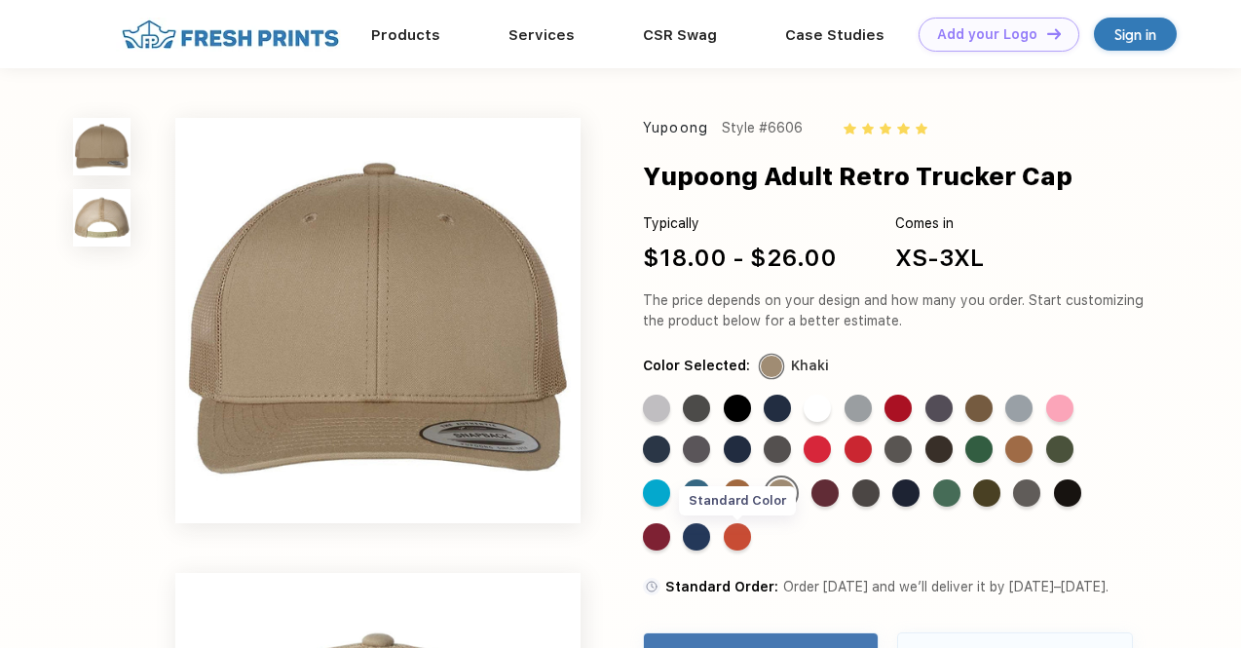
click at [739, 532] on div "Standard Color" at bounding box center [737, 536] width 27 height 27
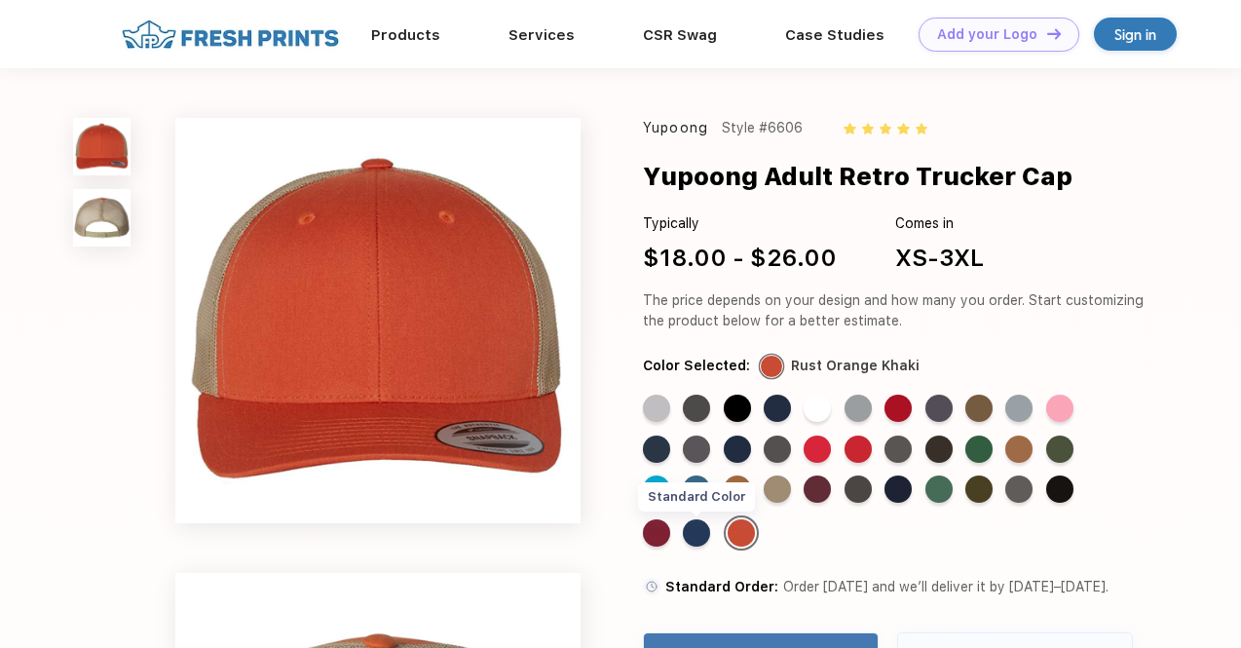
click at [700, 535] on div "Standard Color" at bounding box center [696, 532] width 27 height 27
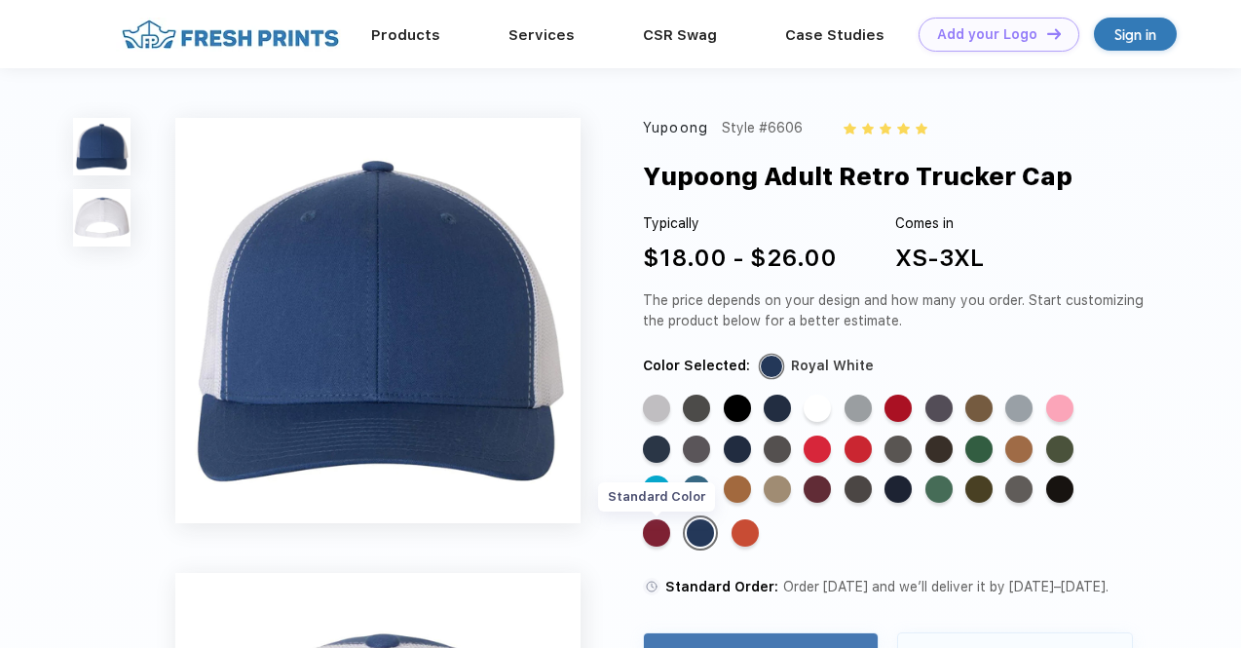
click at [655, 532] on div "Standard Color" at bounding box center [656, 532] width 27 height 27
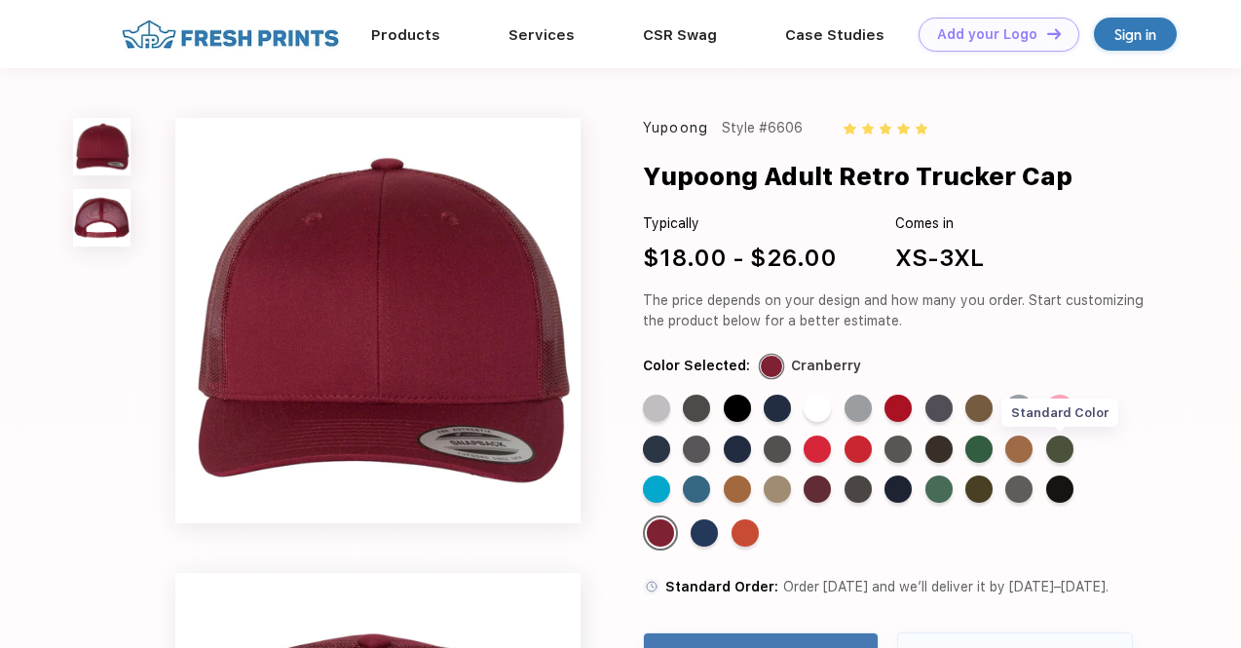
click at [1060, 446] on div "Standard Color" at bounding box center [1060, 449] width 27 height 27
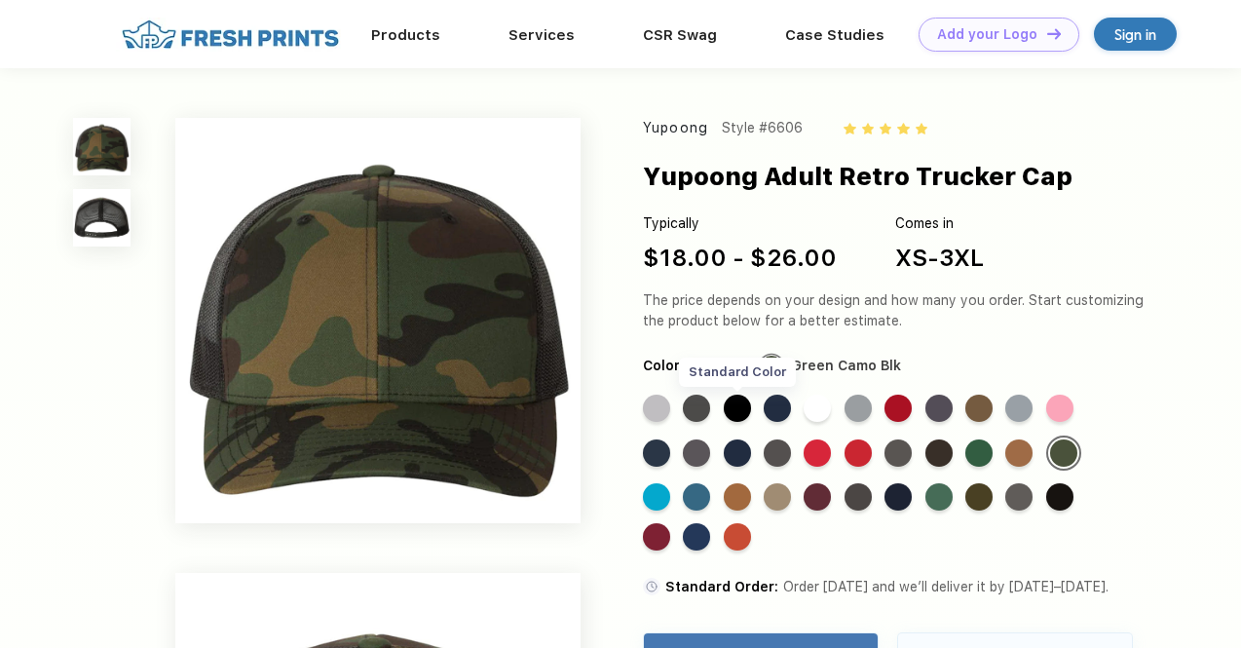
click at [734, 402] on div "Standard Color" at bounding box center [737, 408] width 27 height 27
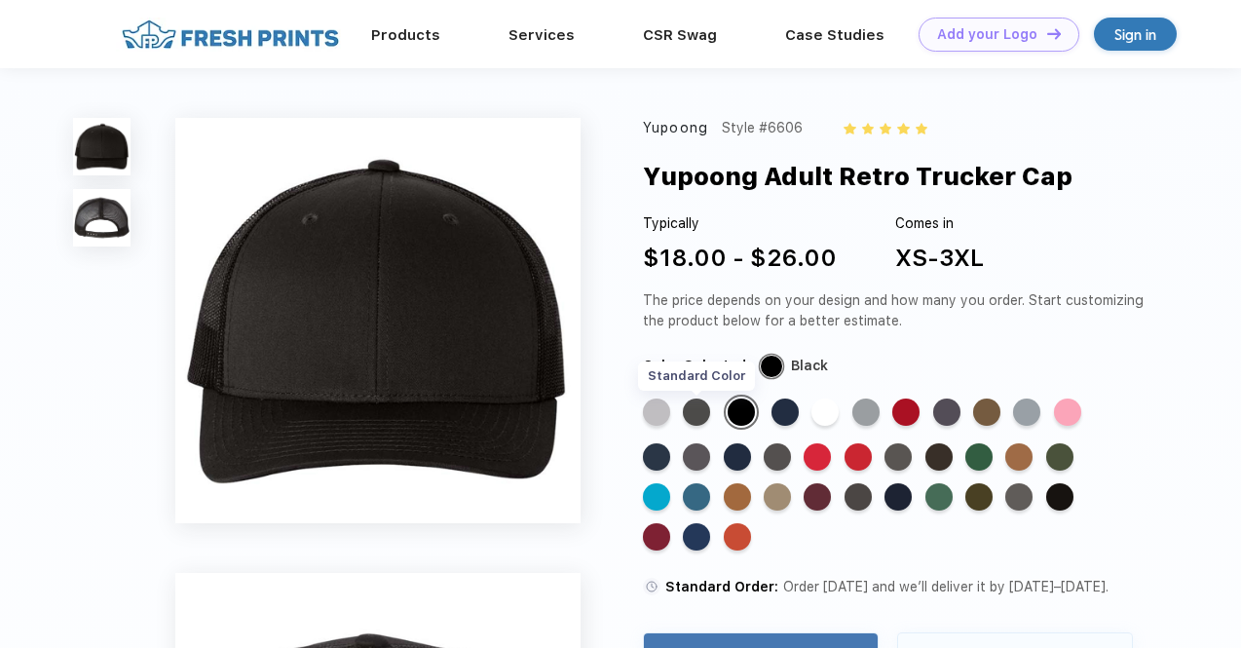
click at [702, 410] on div "Standard Color" at bounding box center [696, 412] width 27 height 27
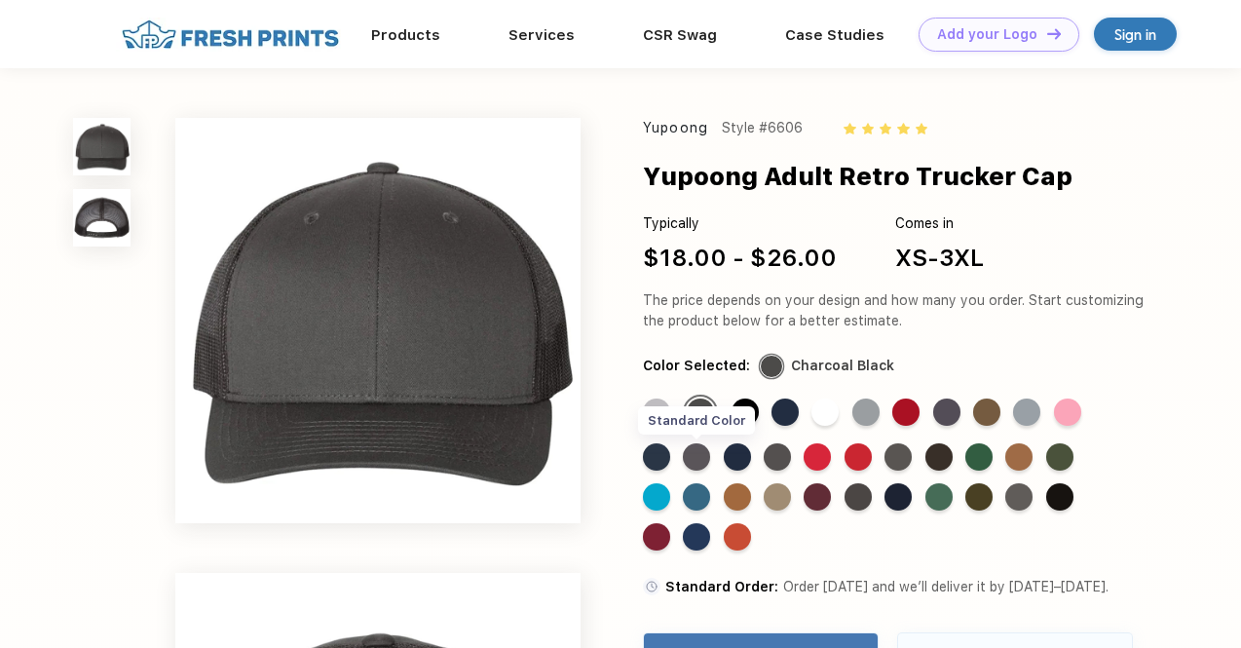
click at [700, 459] on div "Standard Color" at bounding box center [696, 456] width 27 height 27
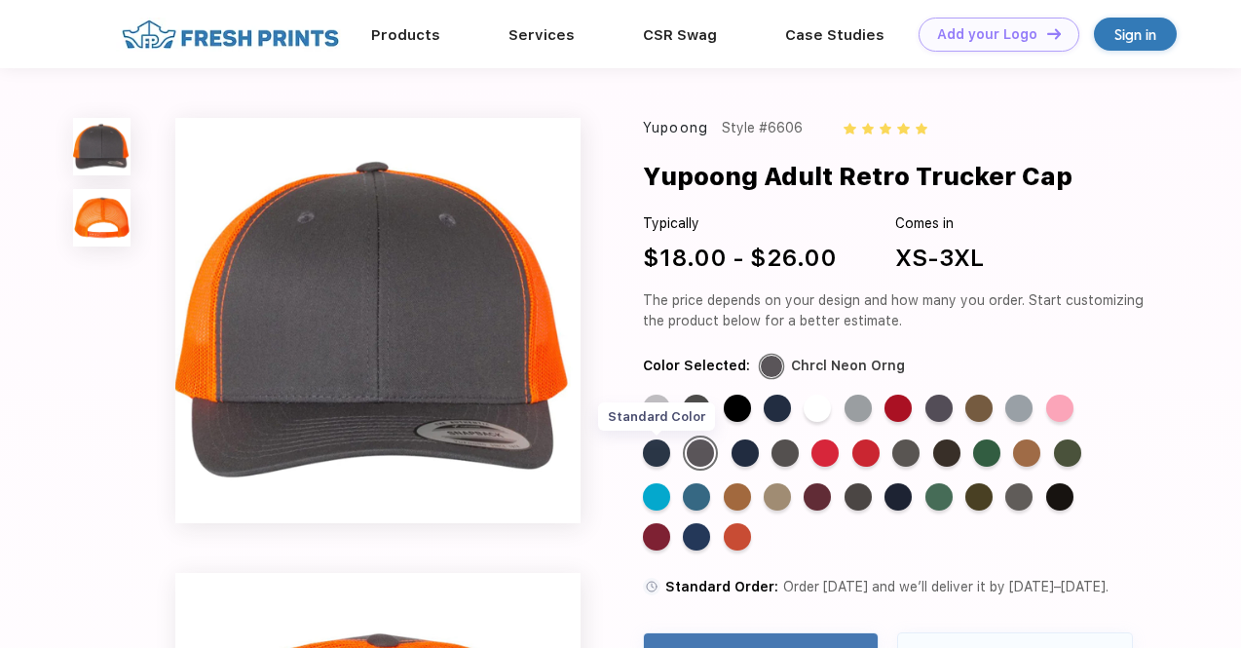
click at [660, 454] on div "Standard Color" at bounding box center [656, 452] width 27 height 27
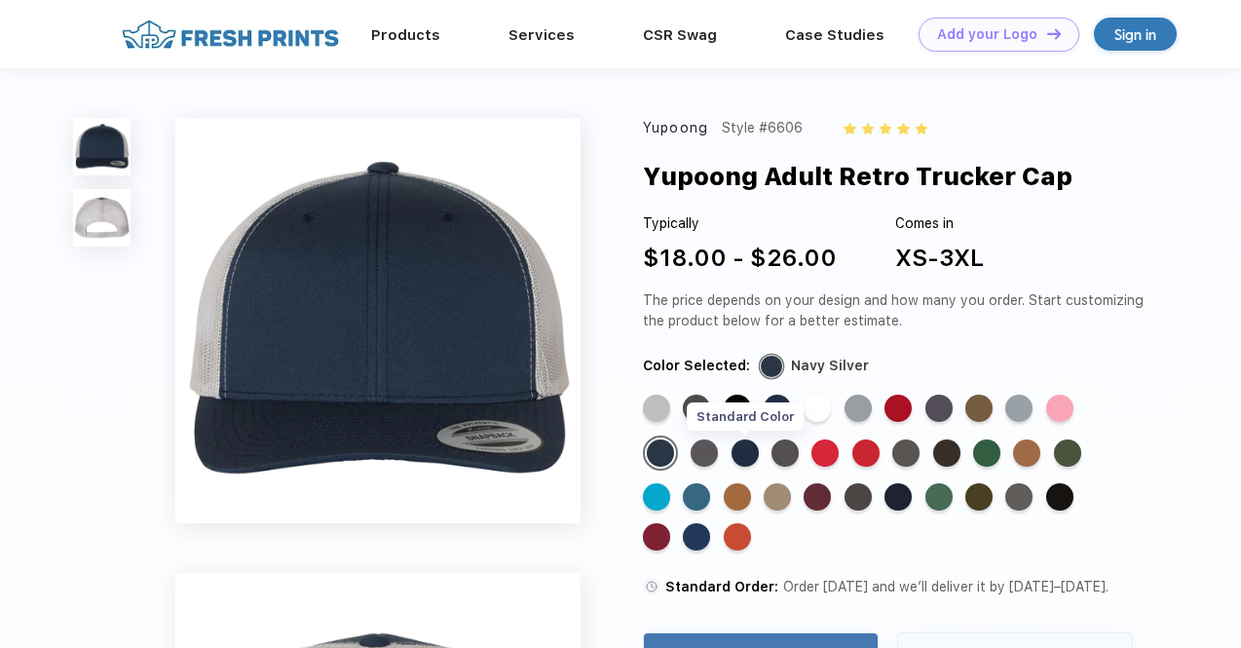
click at [745, 447] on div "Standard Color" at bounding box center [745, 452] width 27 height 27
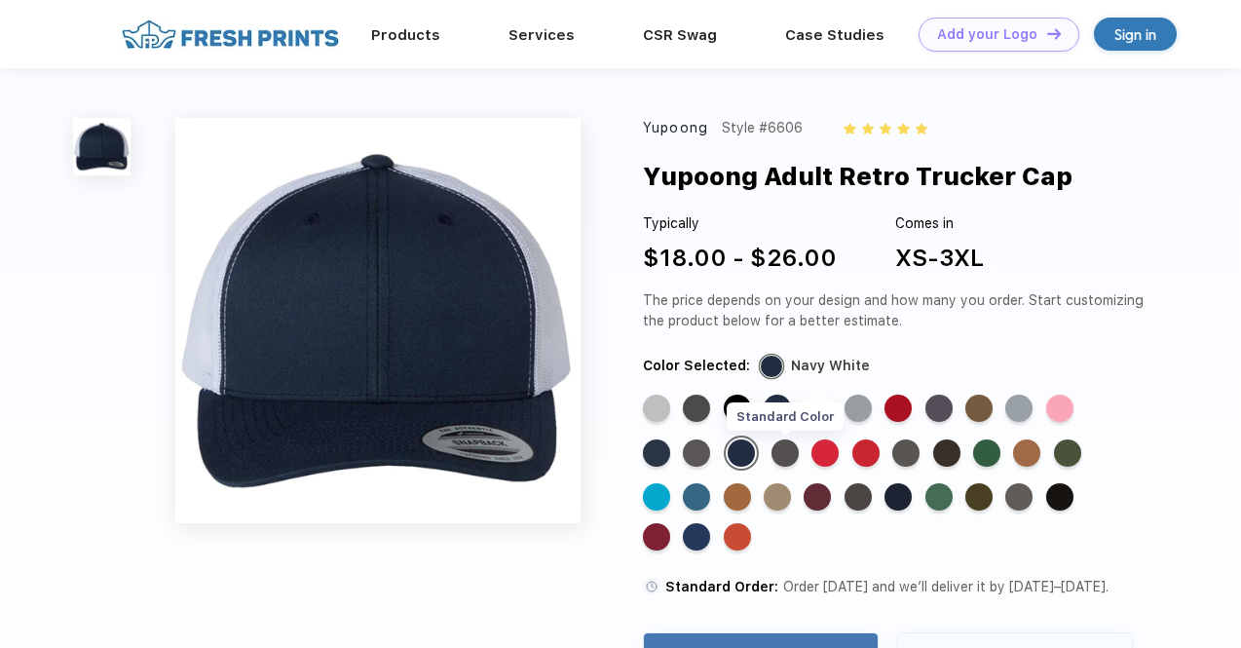
click at [791, 449] on div "Standard Color" at bounding box center [785, 452] width 27 height 27
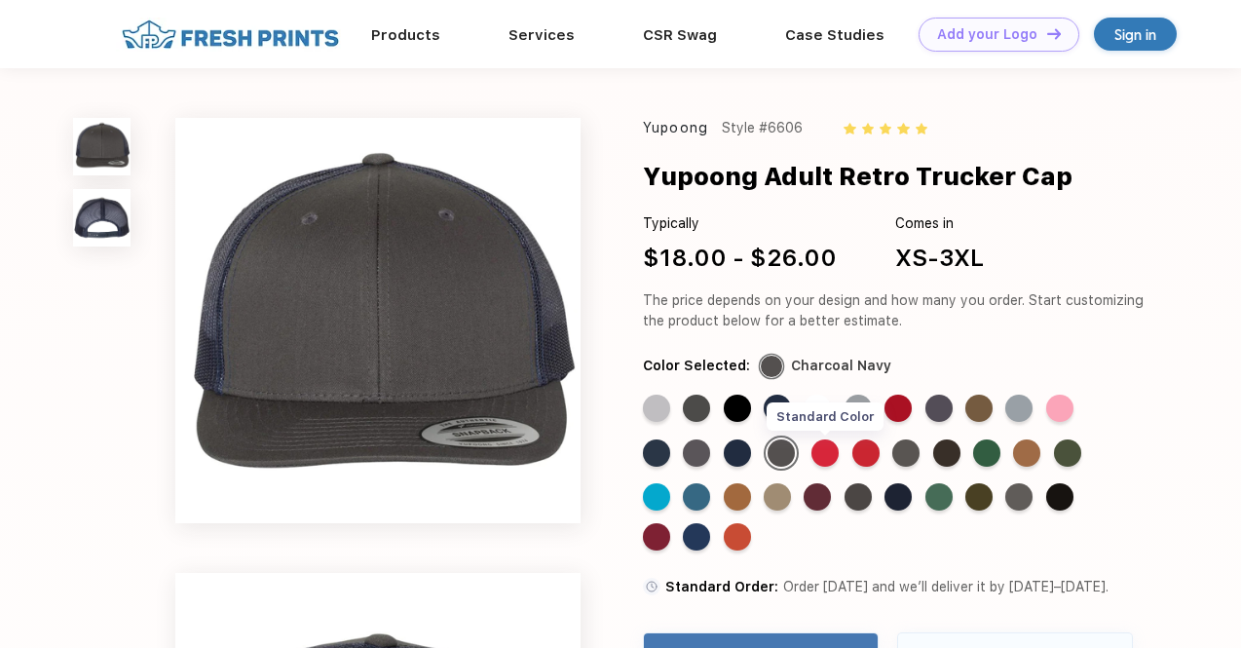
click at [828, 449] on div "Standard Color" at bounding box center [825, 452] width 27 height 27
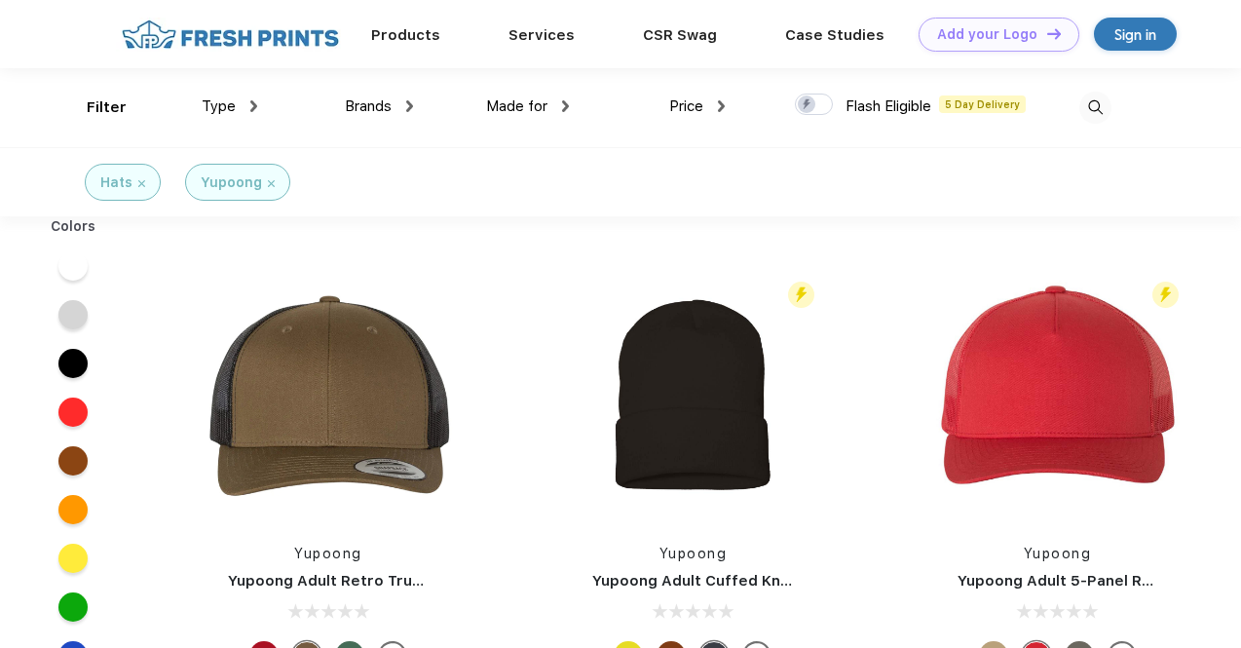
scroll to position [1, 0]
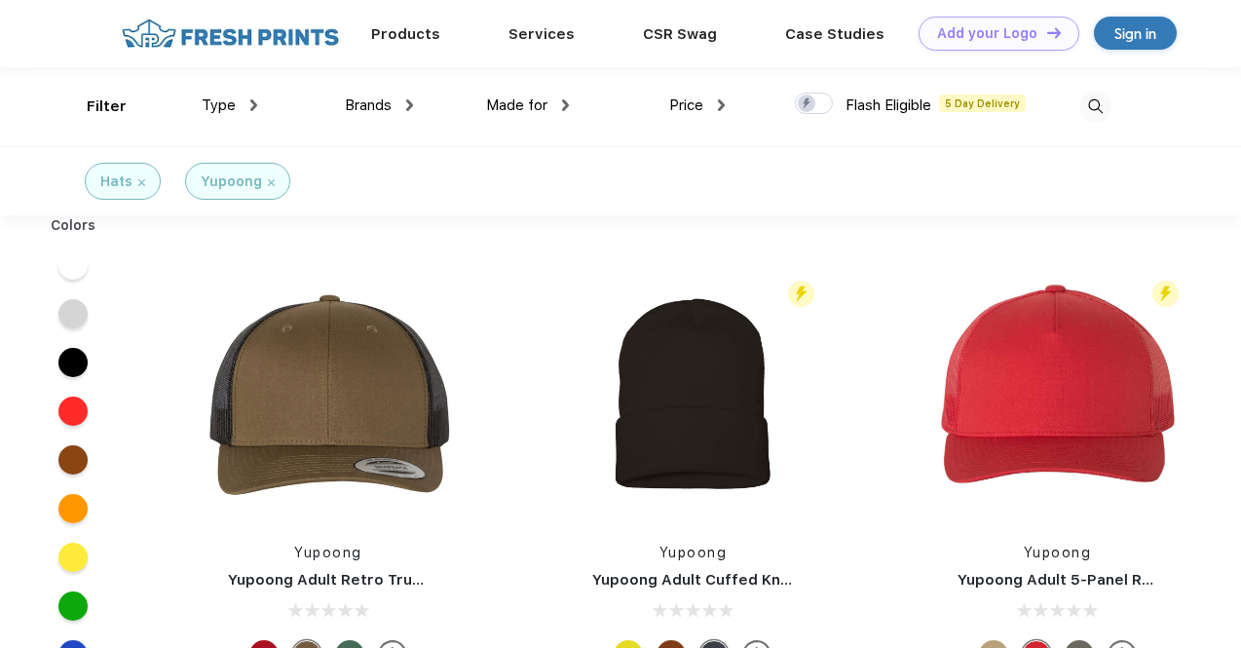
click at [269, 180] on img at bounding box center [271, 182] width 7 height 7
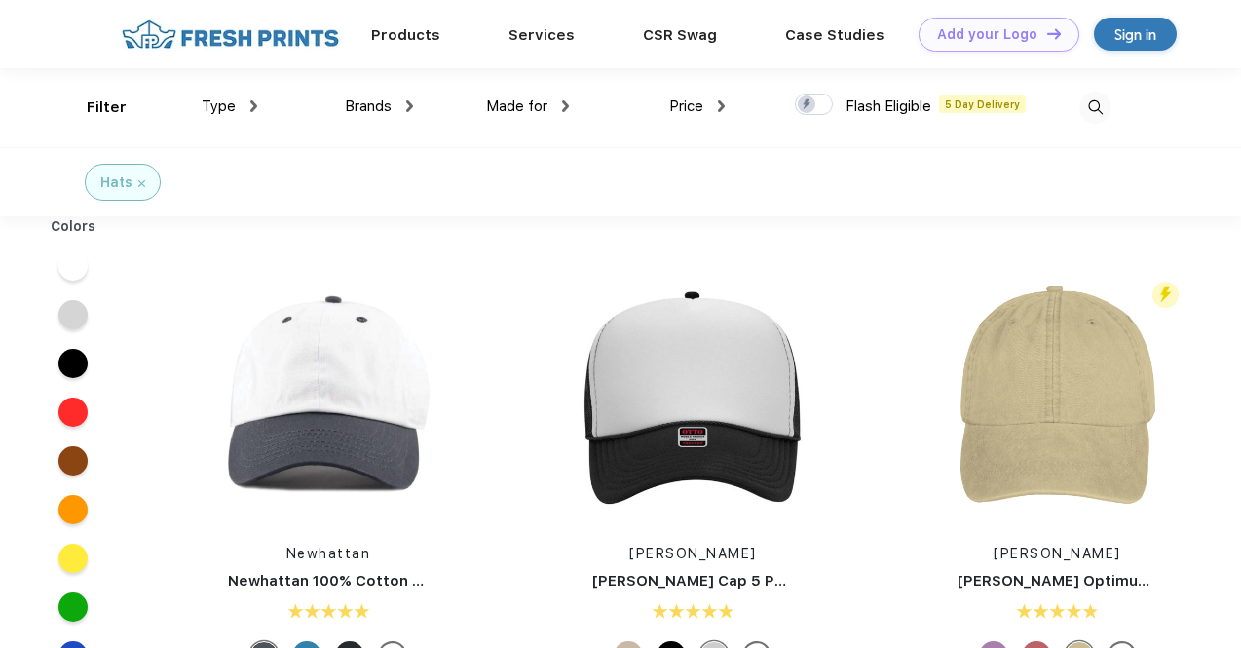
click at [388, 104] on span "Brands" at bounding box center [368, 106] width 47 height 18
click at [401, 100] on div "Brands" at bounding box center [379, 106] width 68 height 22
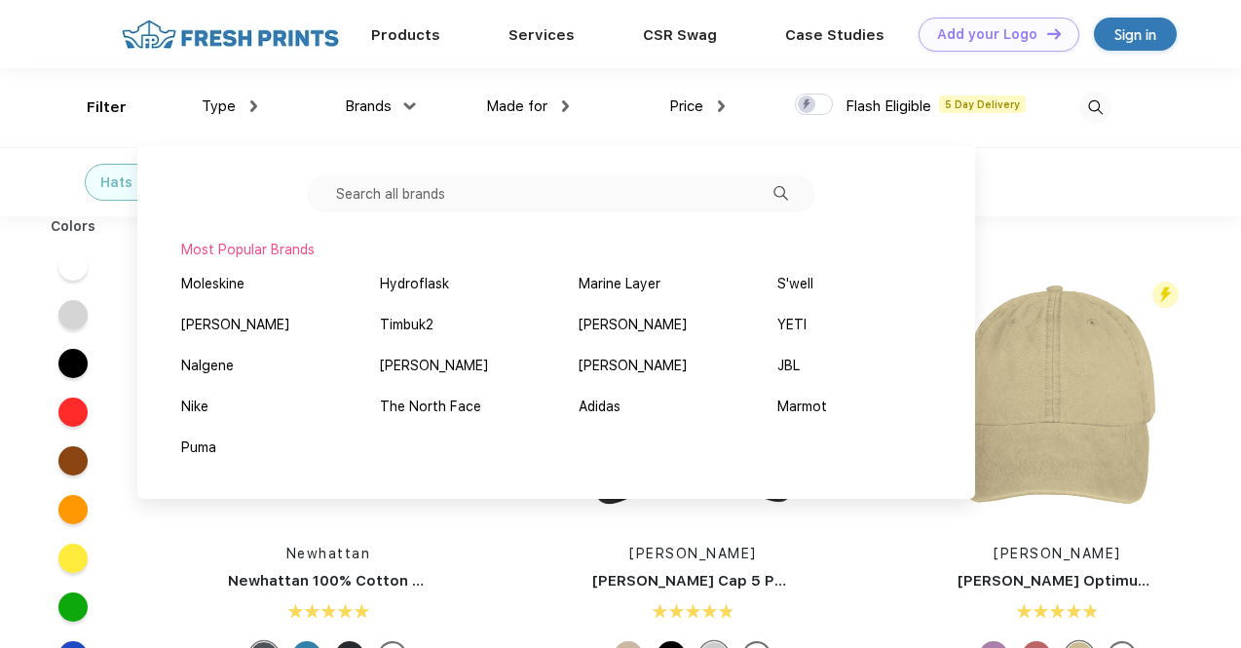
click at [447, 190] on input "text" at bounding box center [561, 193] width 509 height 37
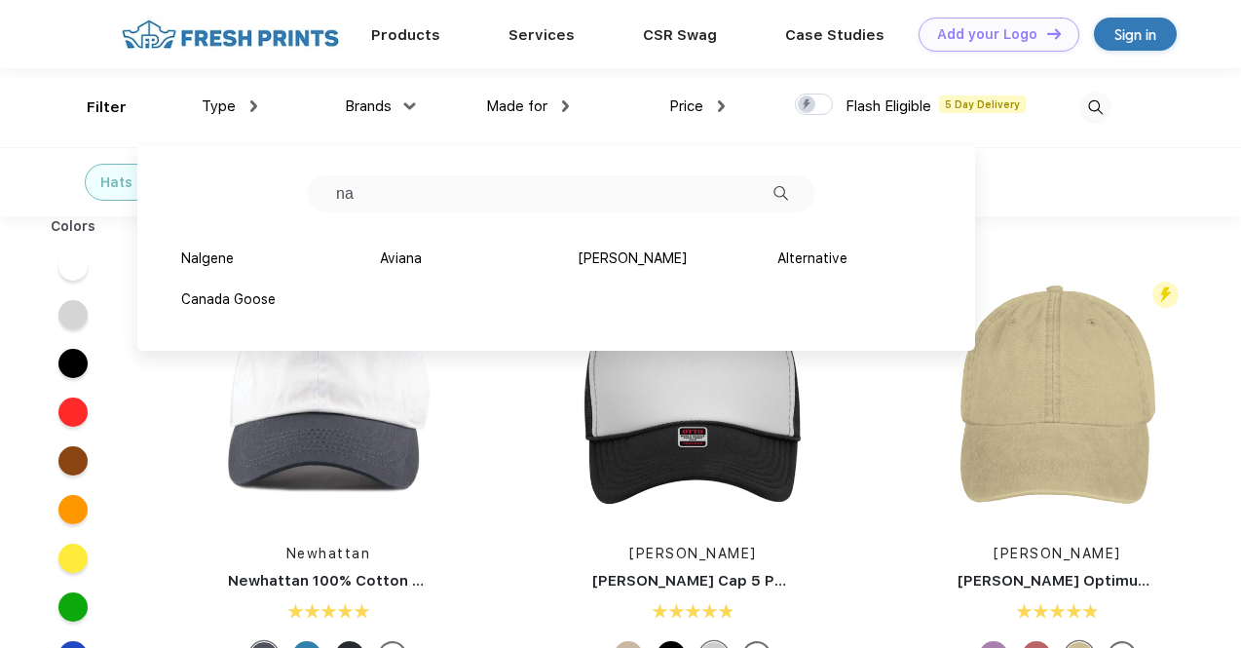
type input "n"
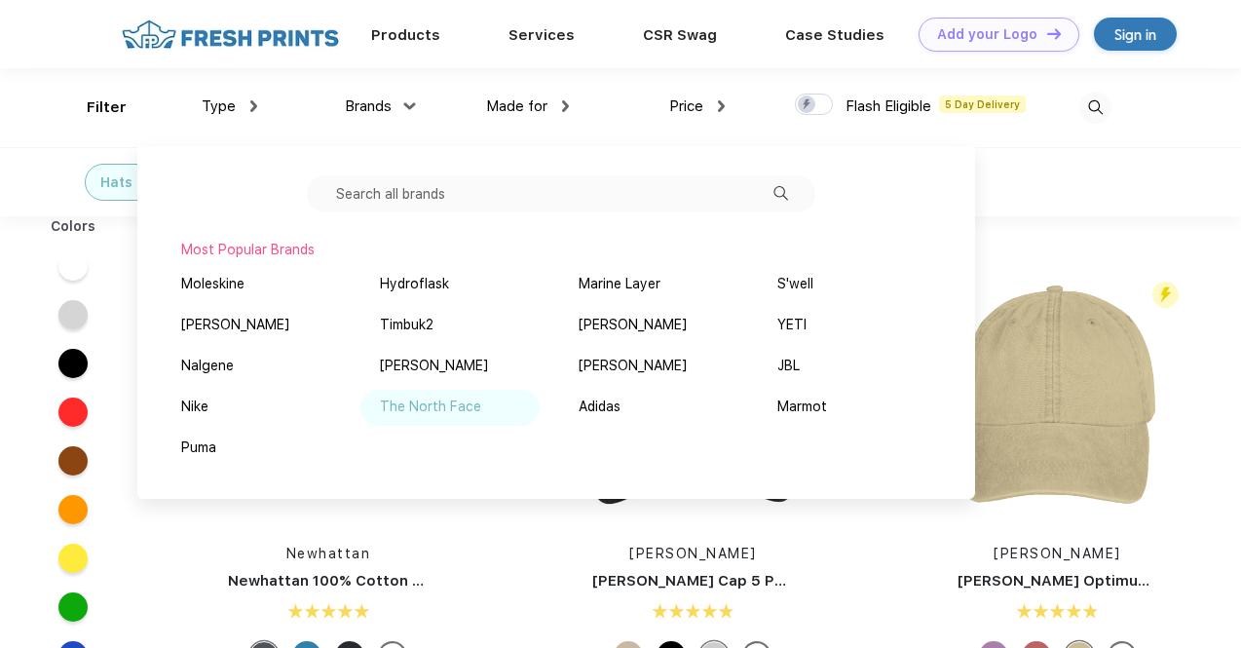
click at [435, 409] on div "The North Face" at bounding box center [430, 407] width 101 height 20
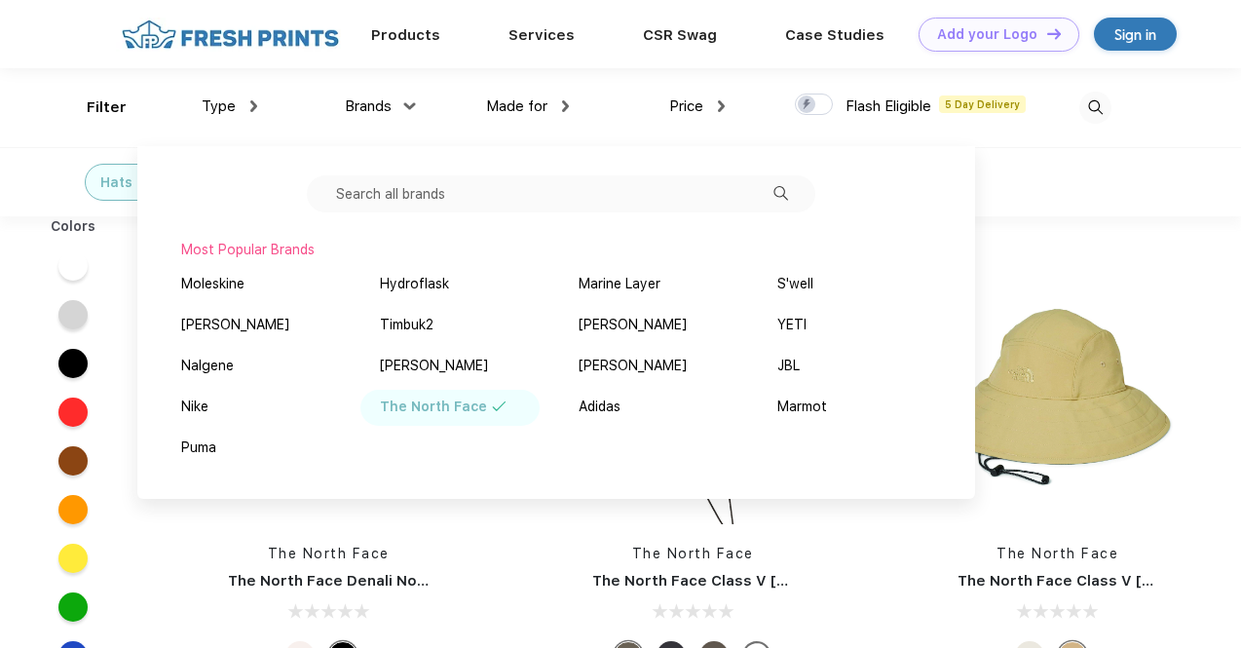
click at [1089, 174] on div "Hats The North Face" at bounding box center [620, 181] width 1241 height 69
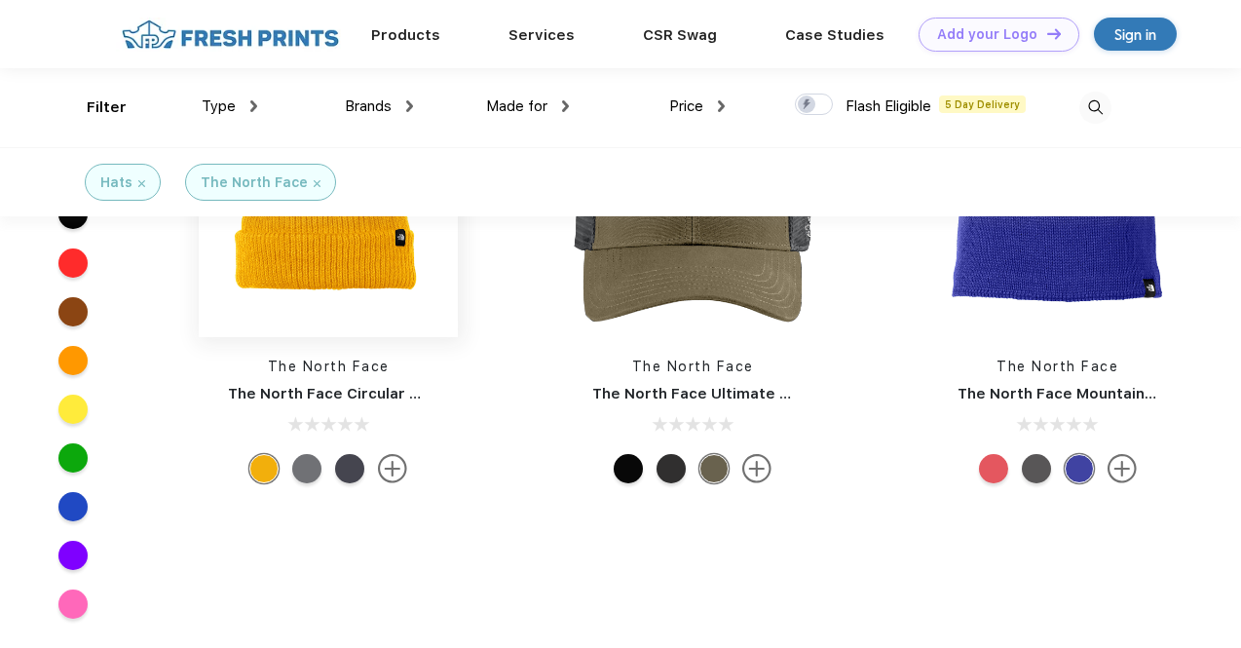
scroll to position [877, 0]
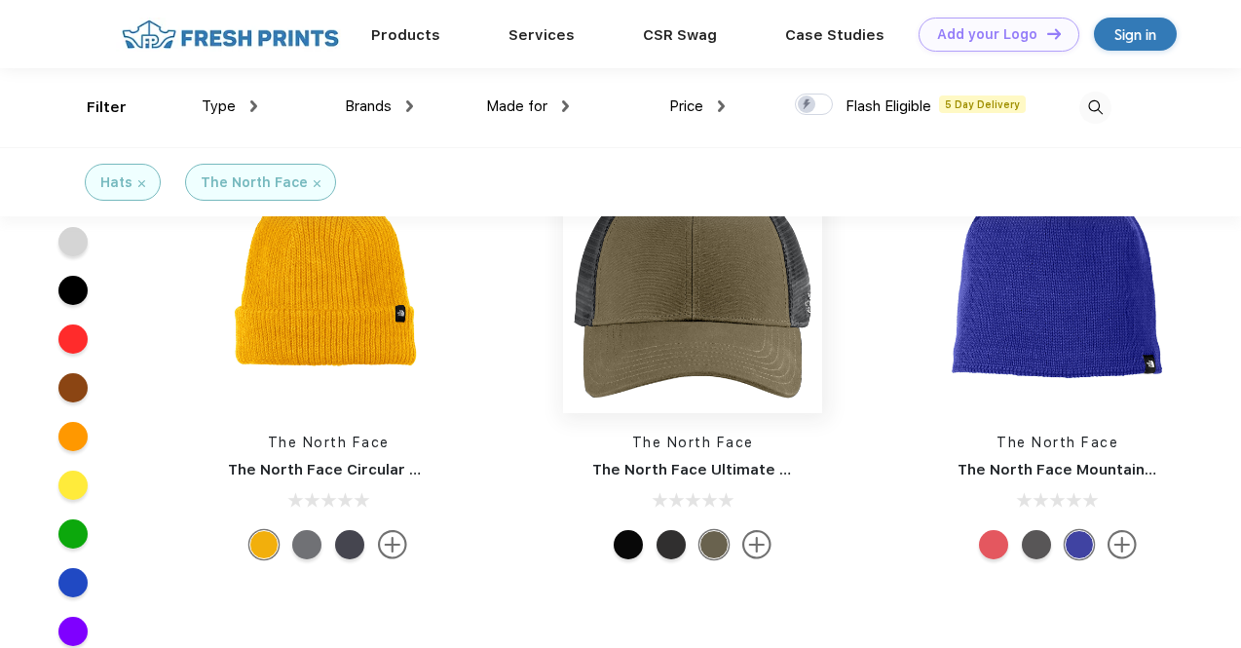
click at [704, 322] on img at bounding box center [692, 283] width 259 height 259
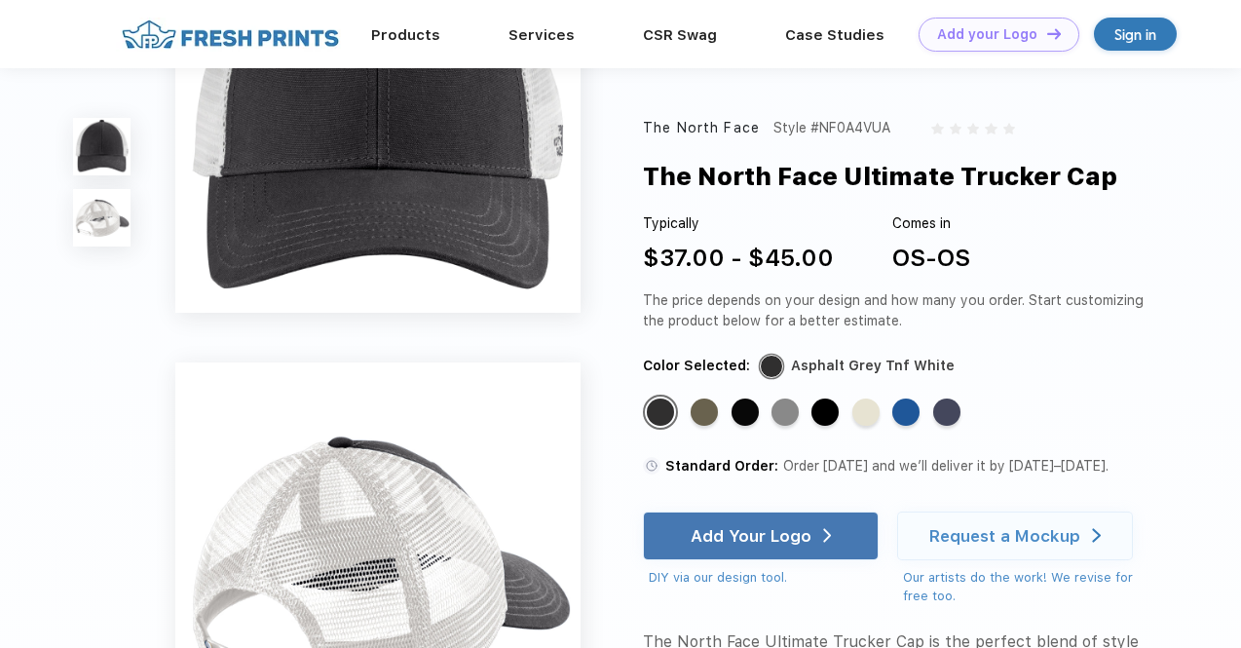
scroll to position [292, 0]
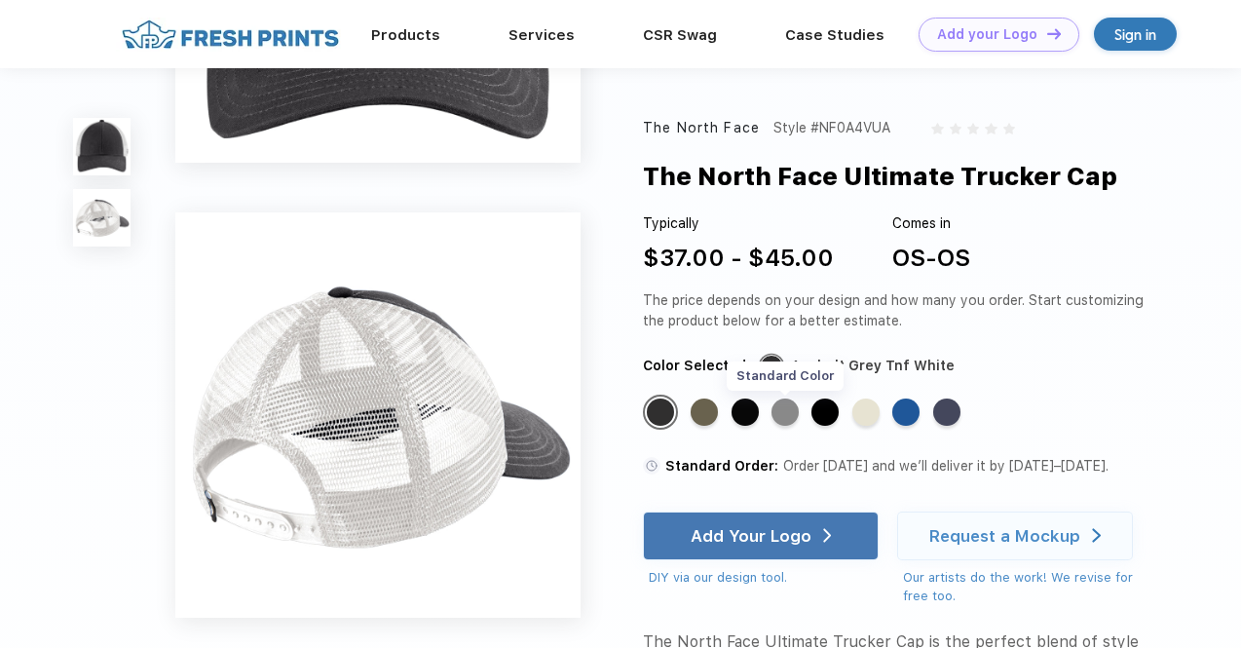
click at [783, 414] on div "Standard Color" at bounding box center [785, 412] width 27 height 27
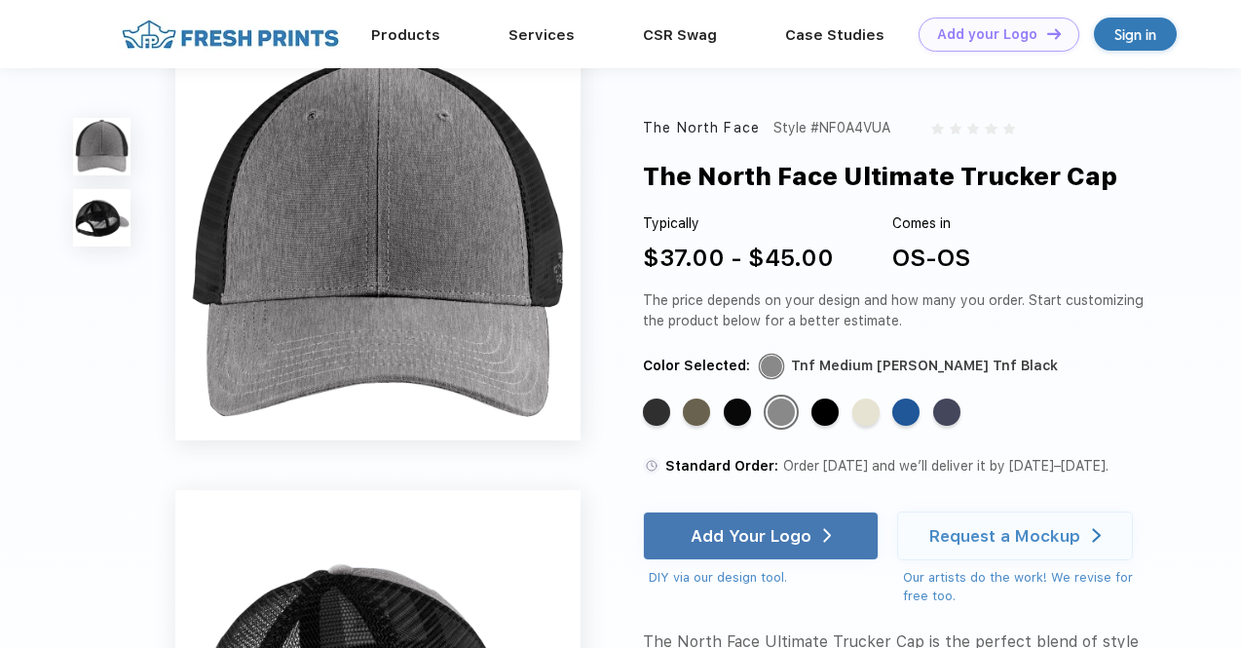
scroll to position [0, 0]
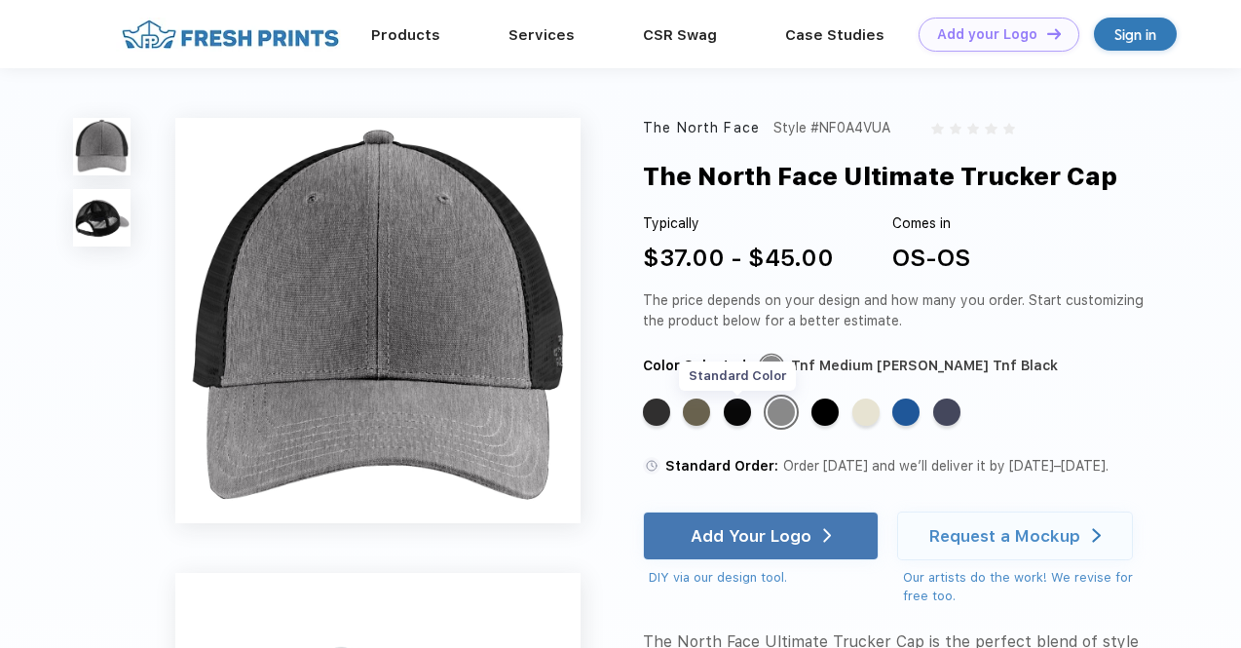
click at [738, 405] on div "Standard Color" at bounding box center [737, 412] width 27 height 27
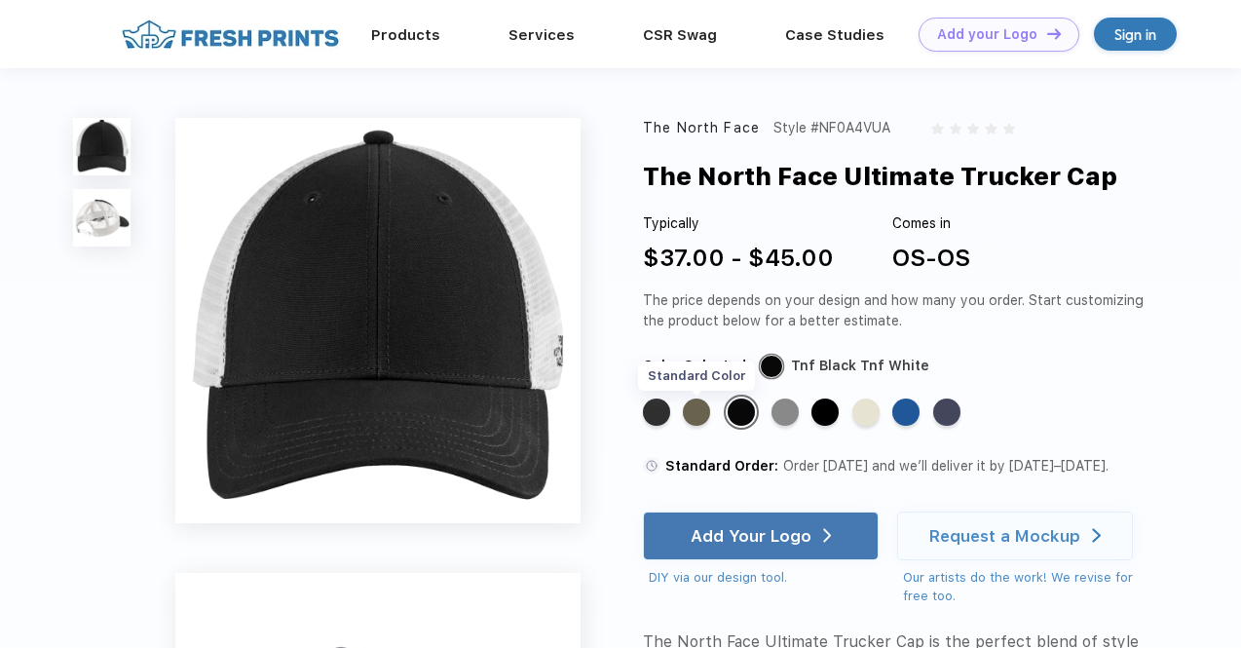
click at [696, 412] on div "Standard Color" at bounding box center [696, 412] width 27 height 27
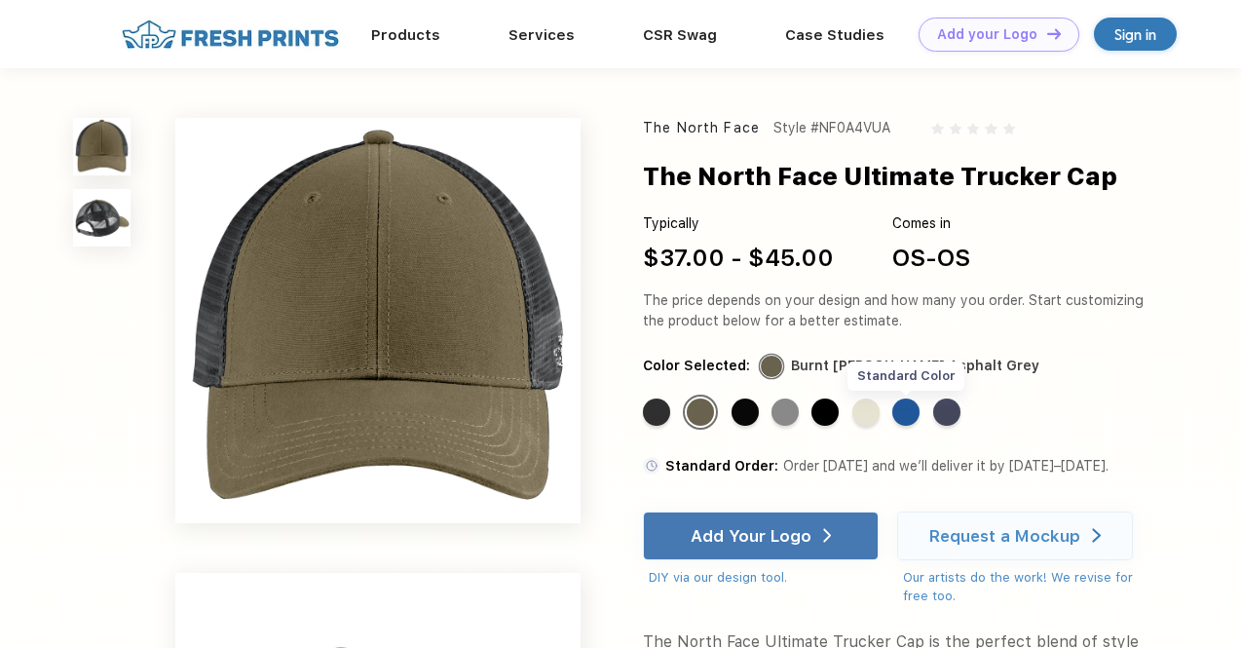
click at [912, 412] on div "Standard Color" at bounding box center [906, 412] width 27 height 27
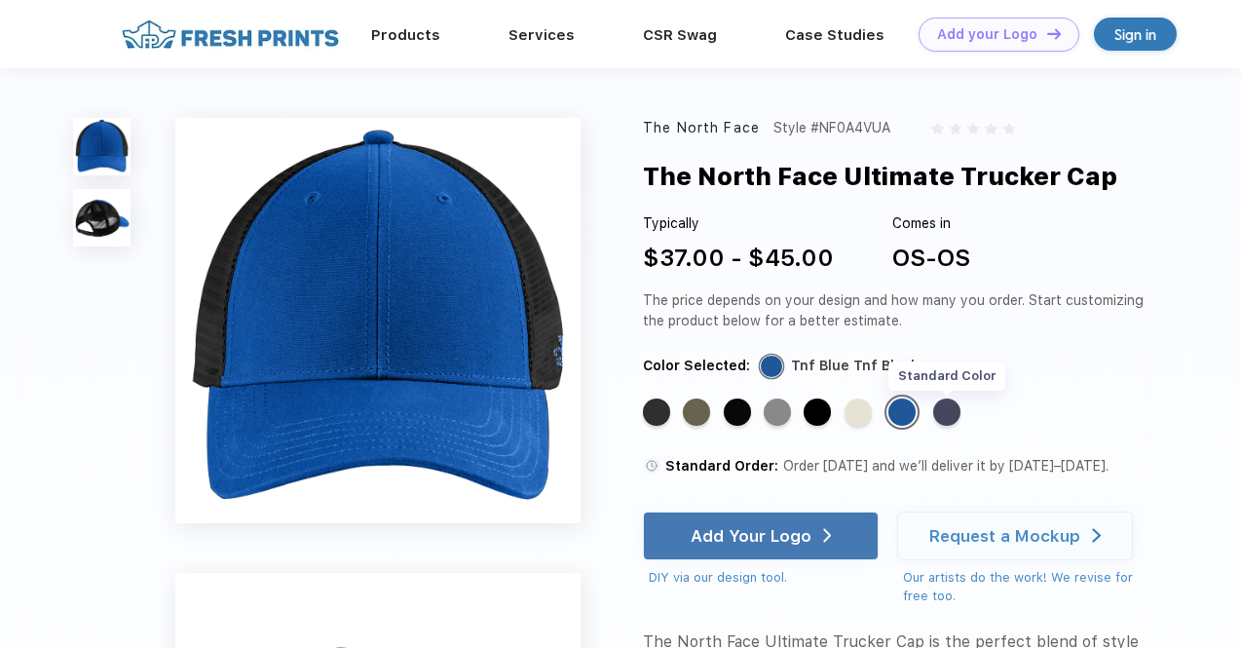
click at [950, 415] on div "Standard Color" at bounding box center [947, 412] width 27 height 27
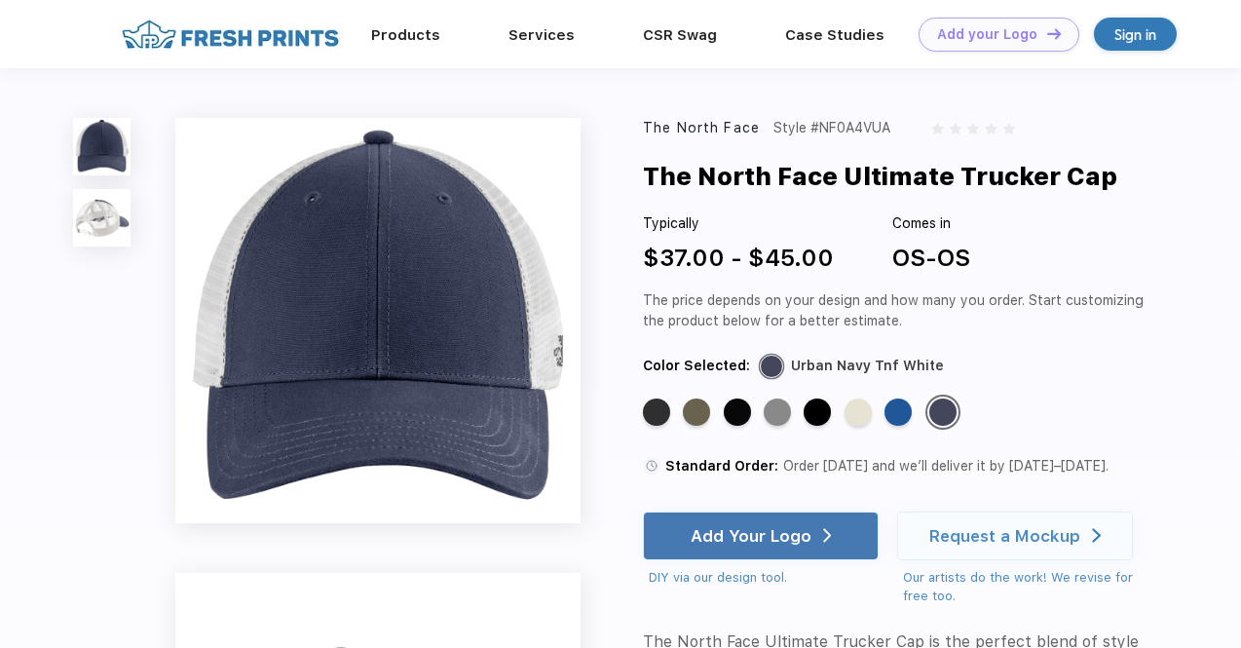
scroll to position [877, 0]
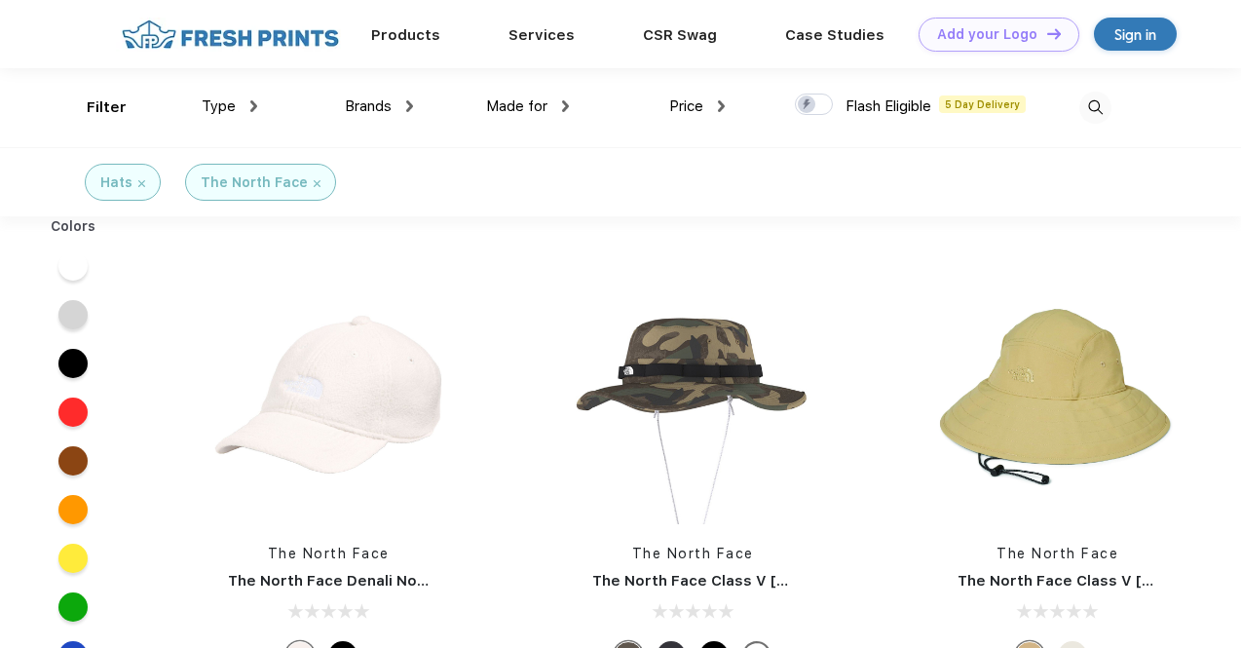
scroll to position [1, 0]
click at [403, 109] on div "Brands" at bounding box center [379, 106] width 68 height 22
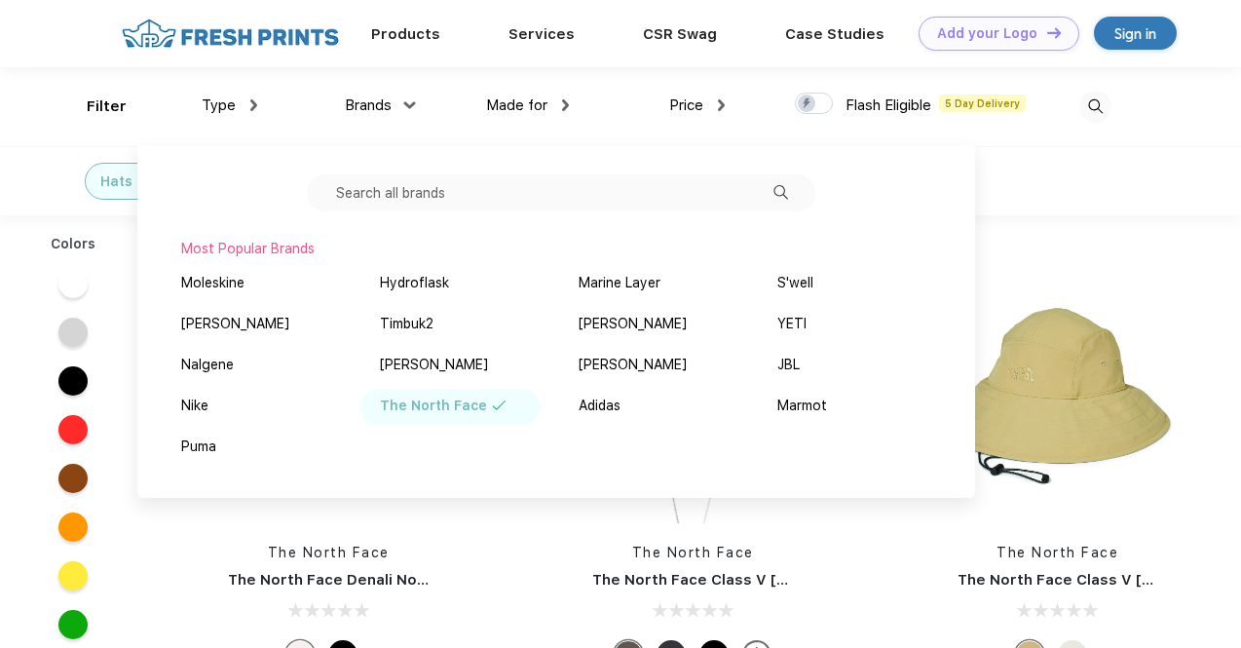
click at [49, 143] on div "Filter Type Shirts Sweaters Bottoms Accessories Hats Tanks Jackets Jerseys Polo…" at bounding box center [620, 106] width 1241 height 79
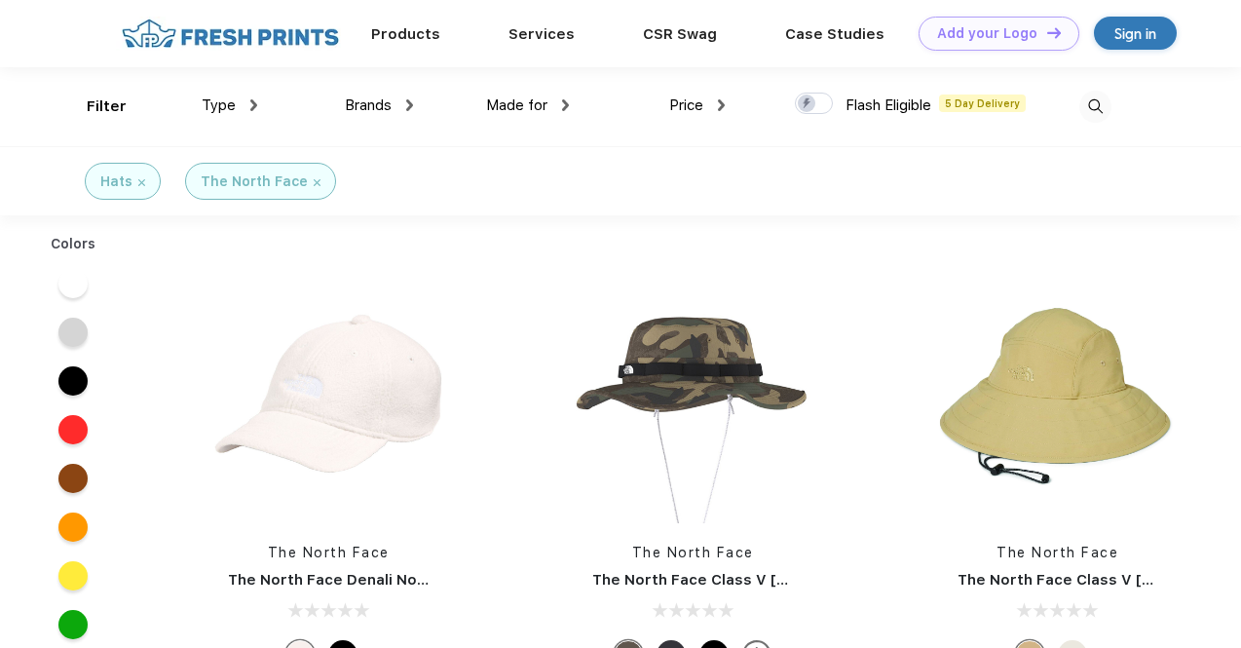
click at [314, 179] on img at bounding box center [317, 182] width 7 height 7
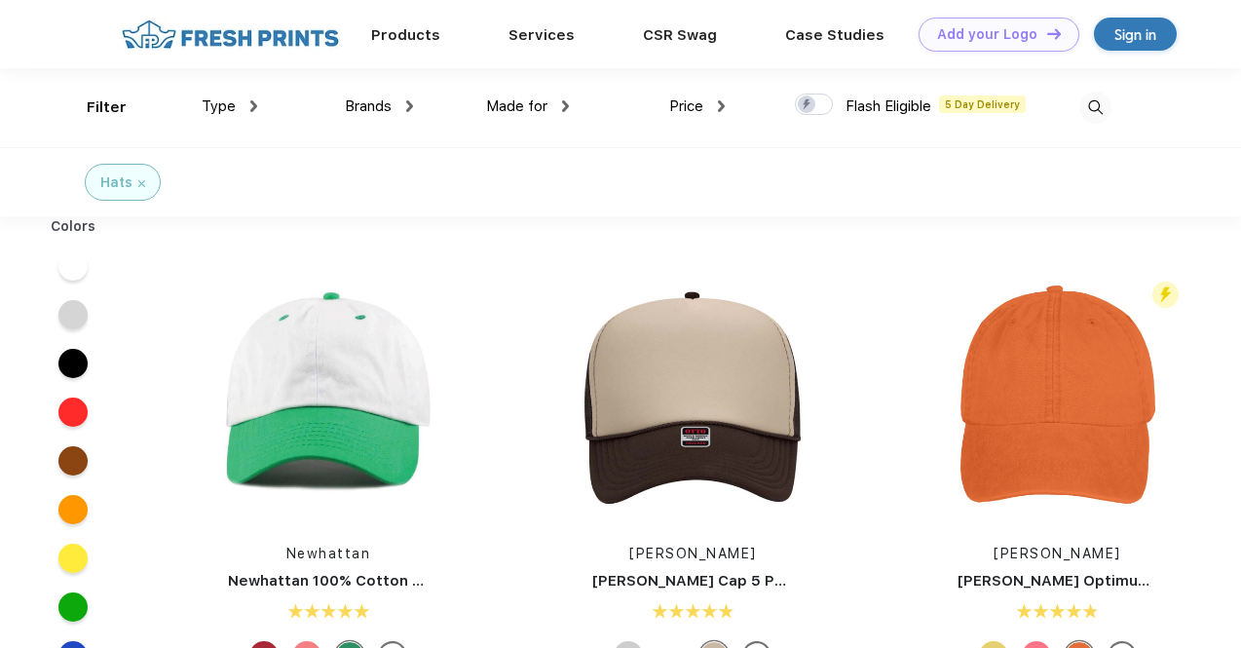
click at [388, 106] on span "Brands" at bounding box center [368, 106] width 47 height 18
click at [409, 100] on img at bounding box center [409, 106] width 7 height 12
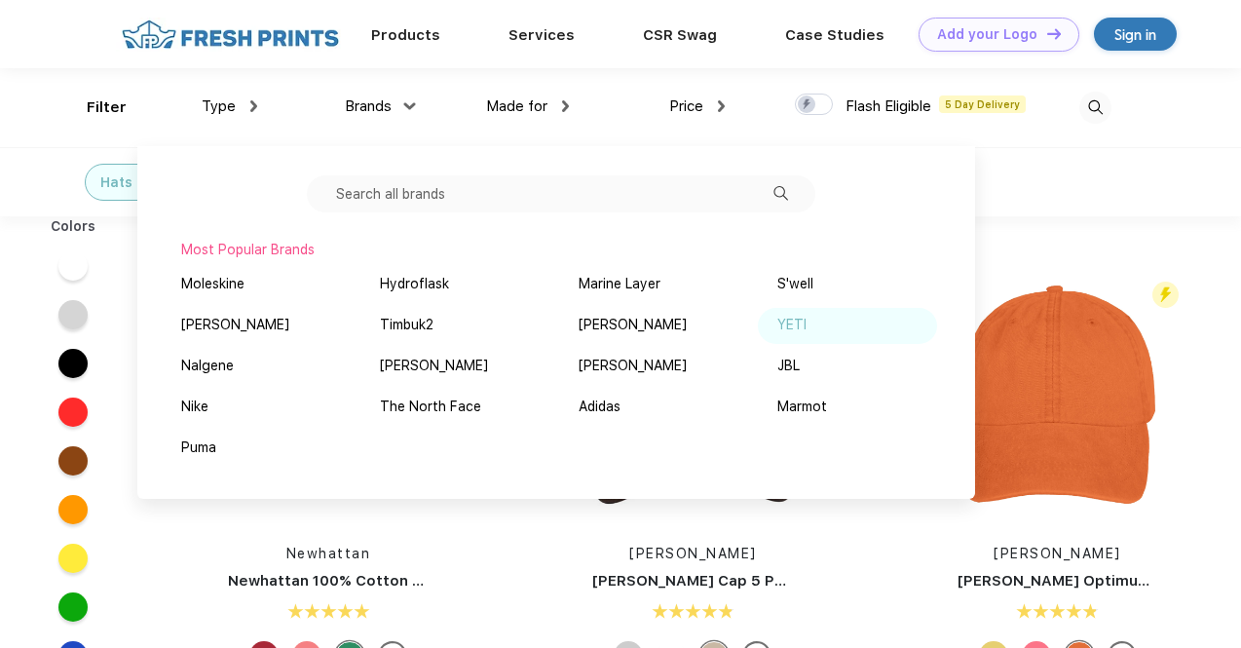
click at [796, 323] on div "YETI" at bounding box center [792, 325] width 29 height 20
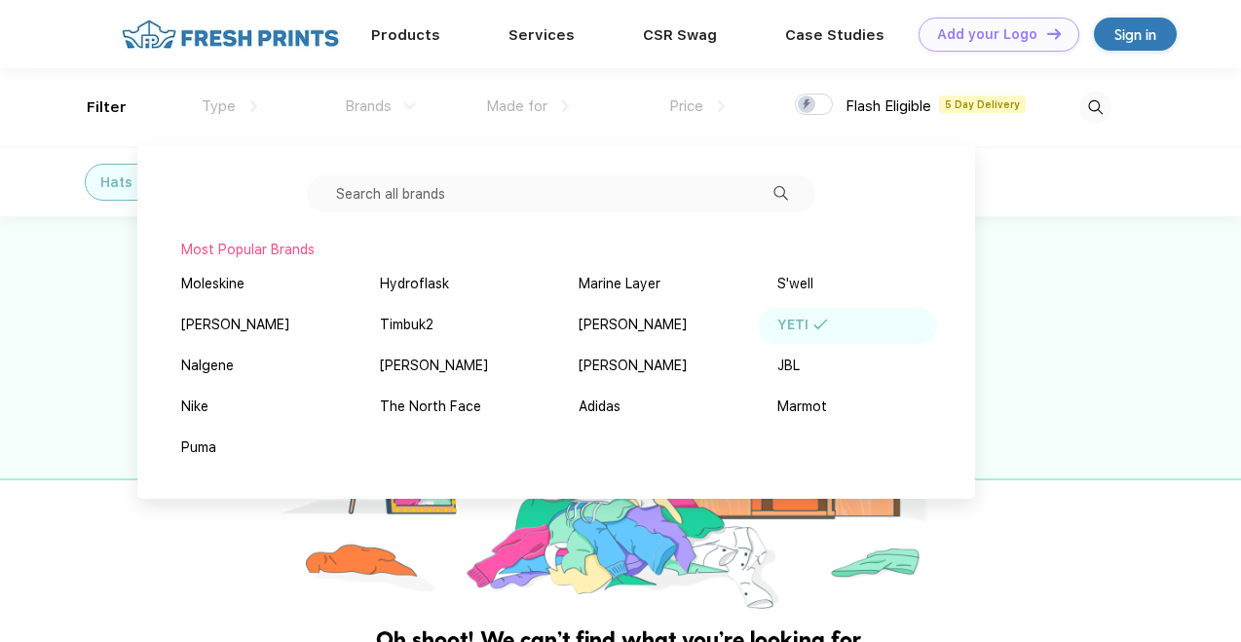
click at [1027, 190] on div "Hats YETI" at bounding box center [620, 181] width 1241 height 69
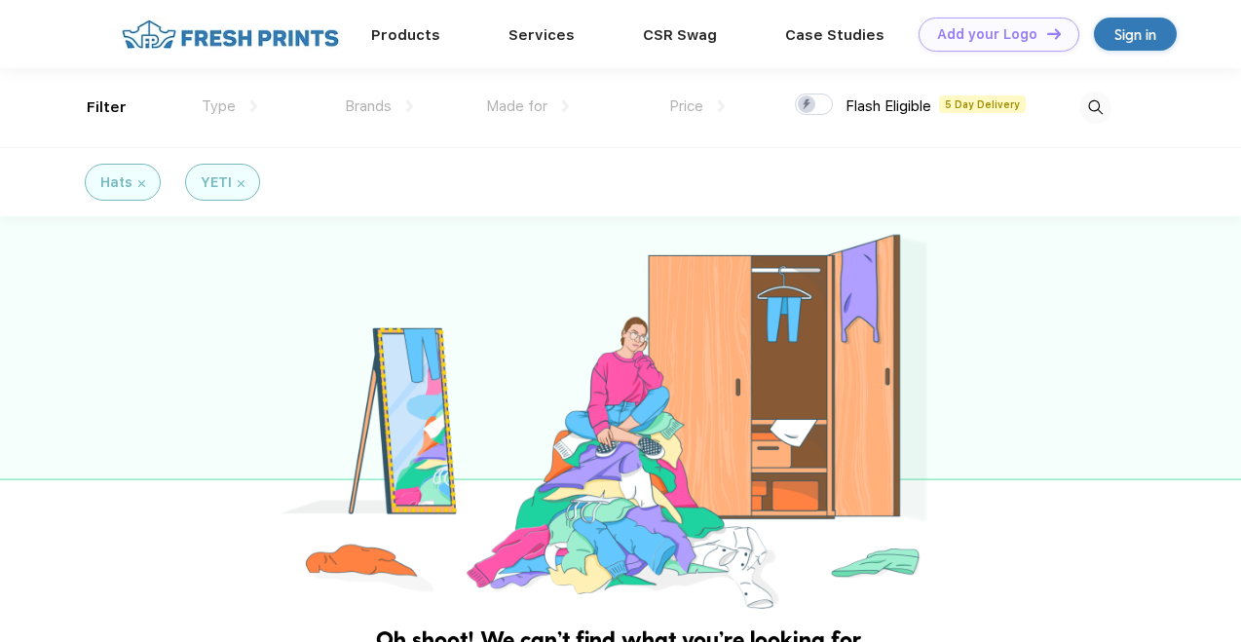
click at [238, 182] on img at bounding box center [241, 183] width 7 height 7
